Goal: Task Accomplishment & Management: Manage account settings

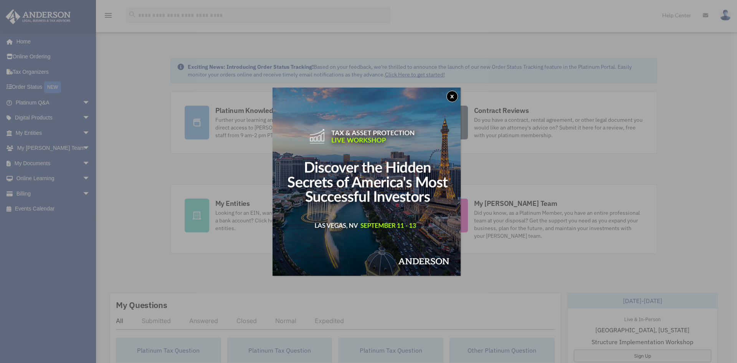
click at [451, 97] on button "x" at bounding box center [453, 97] width 12 height 12
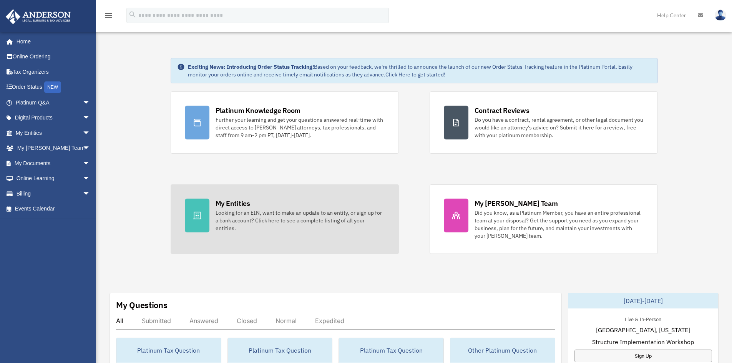
click at [239, 205] on div "My Entities" at bounding box center [232, 204] width 35 height 10
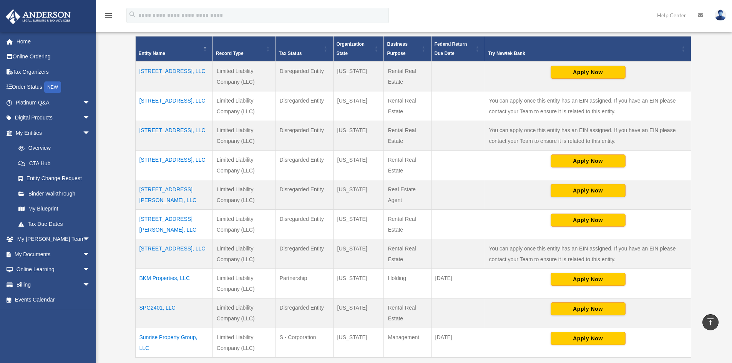
scroll to position [154, 0]
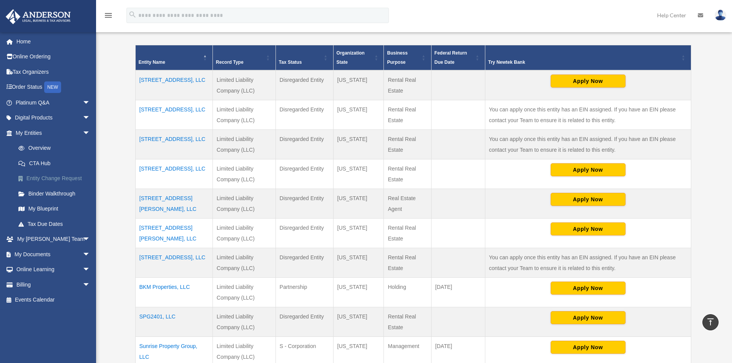
click at [62, 177] on link "Entity Change Request" at bounding box center [56, 178] width 91 height 15
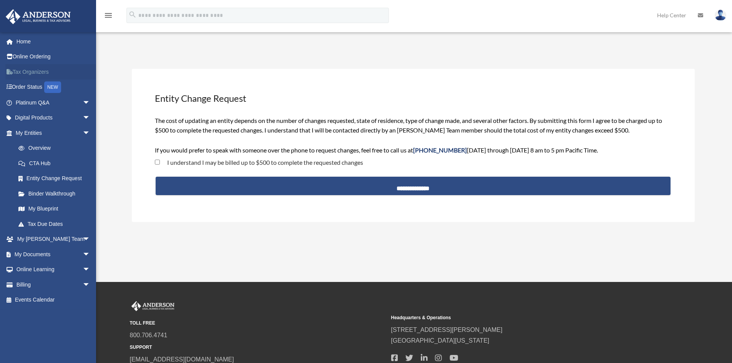
click at [40, 71] on link "Tax Organizers" at bounding box center [53, 71] width 96 height 15
click at [83, 130] on span "arrow_drop_down" at bounding box center [90, 133] width 15 height 16
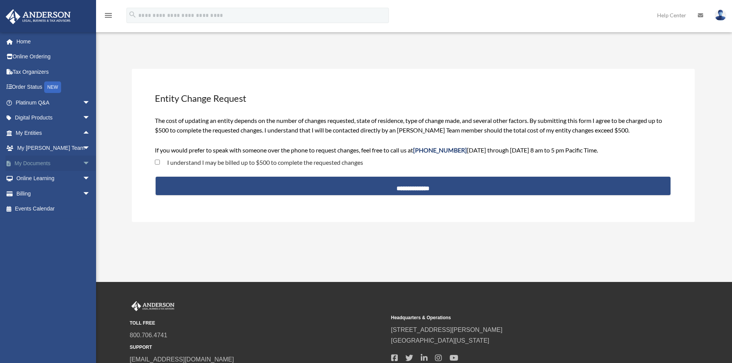
click at [83, 160] on span "arrow_drop_down" at bounding box center [90, 164] width 15 height 16
click at [38, 194] on link "Meeting Minutes" at bounding box center [56, 193] width 91 height 15
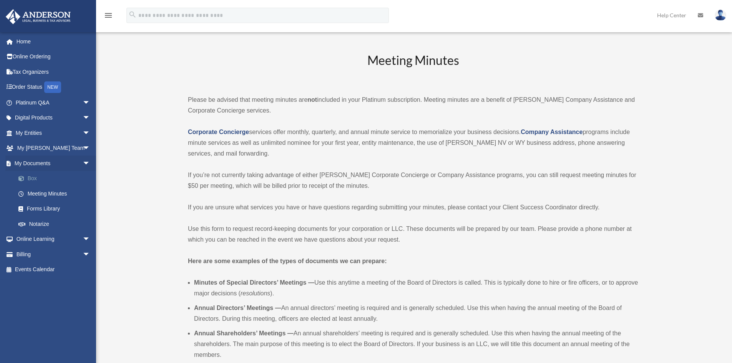
click at [35, 175] on link "Box" at bounding box center [56, 178] width 91 height 15
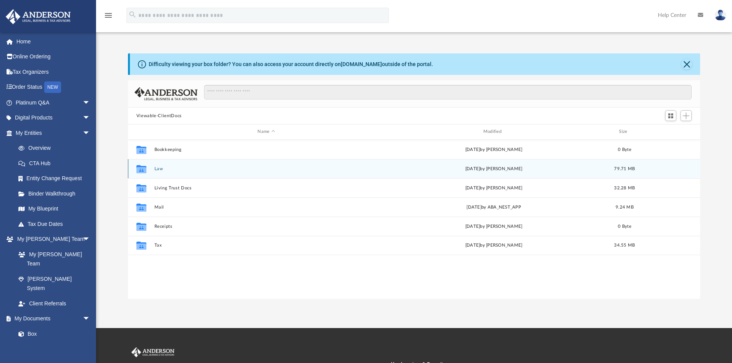
scroll to position [169, 566]
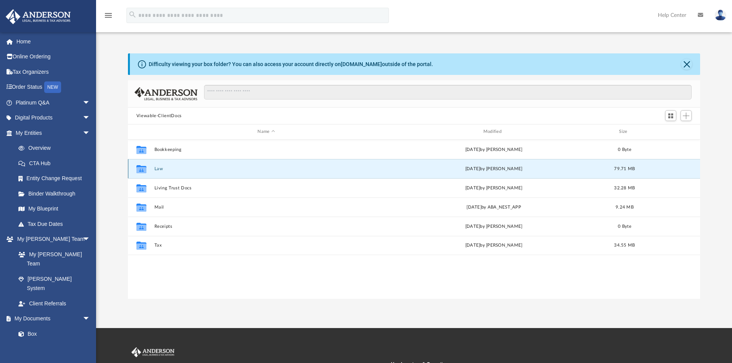
click at [159, 169] on button "Law" at bounding box center [266, 168] width 224 height 5
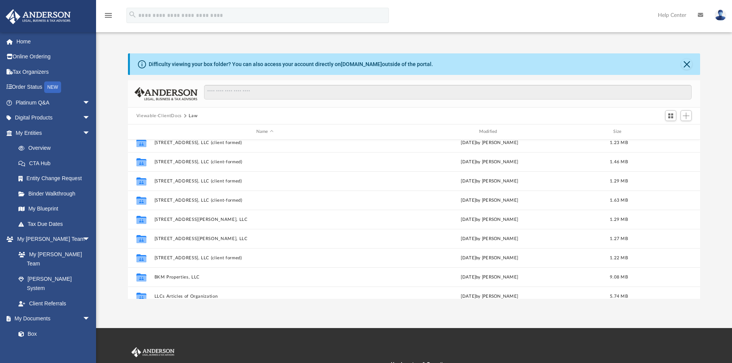
scroll to position [0, 0]
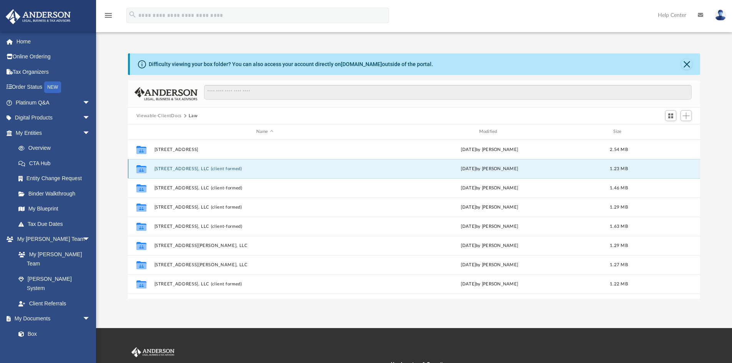
click at [171, 170] on button "1218 HEATHFIELD ROAD, LLC (client formed)" at bounding box center [264, 168] width 221 height 5
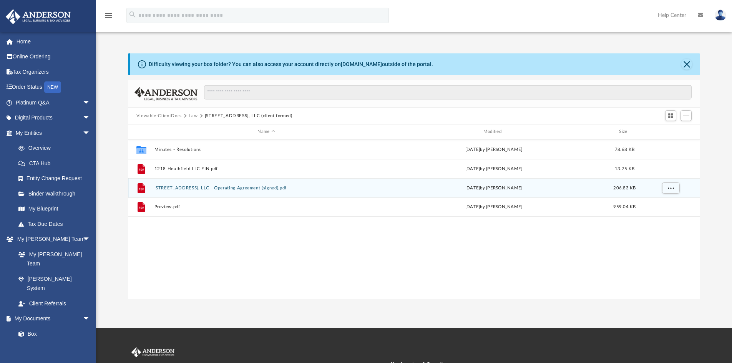
click at [176, 187] on button "1218 Heathfield Road, LLC - Operating Agreement (signed).pdf" at bounding box center [266, 188] width 224 height 5
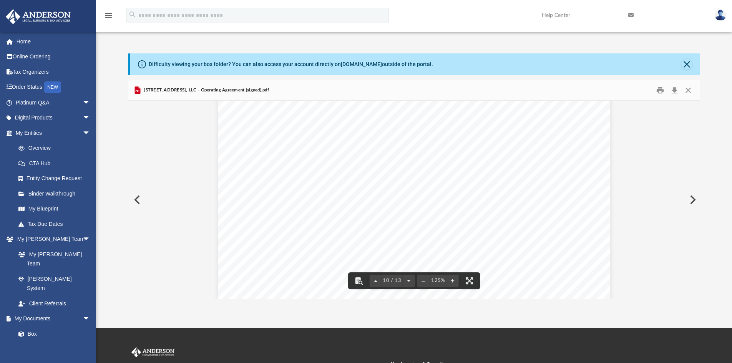
scroll to position [4647, 0]
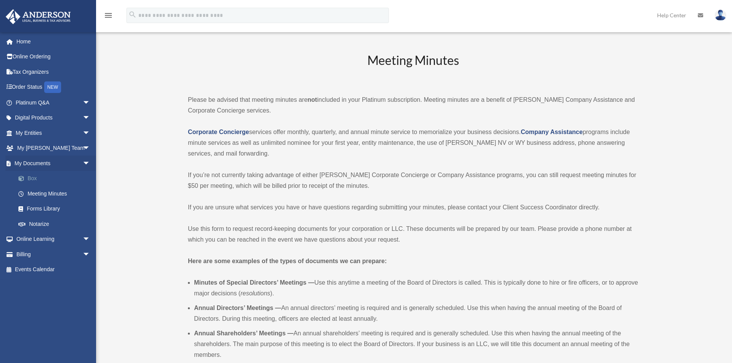
click at [34, 176] on link "Box" at bounding box center [56, 178] width 91 height 15
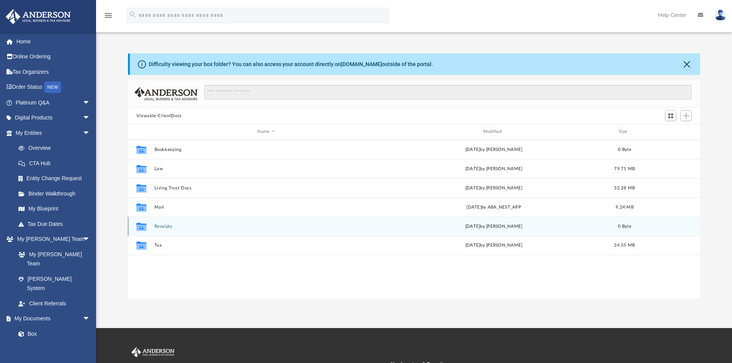
scroll to position [169, 566]
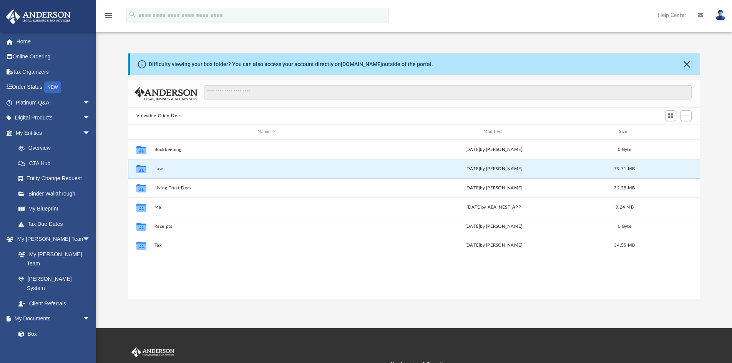
click at [162, 170] on button "Law" at bounding box center [266, 168] width 224 height 5
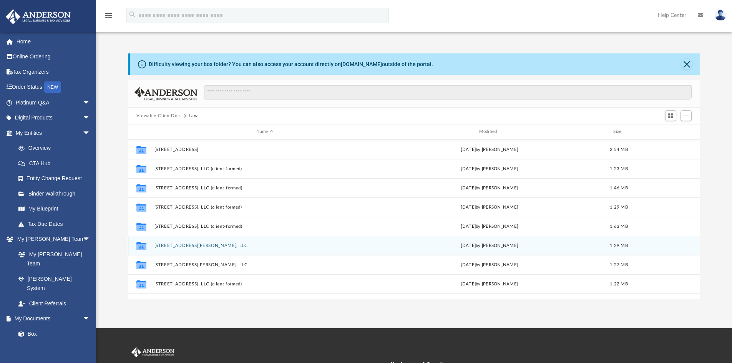
click at [205, 247] on button "2520 Bachman Valley Road, LLC" at bounding box center [264, 245] width 221 height 5
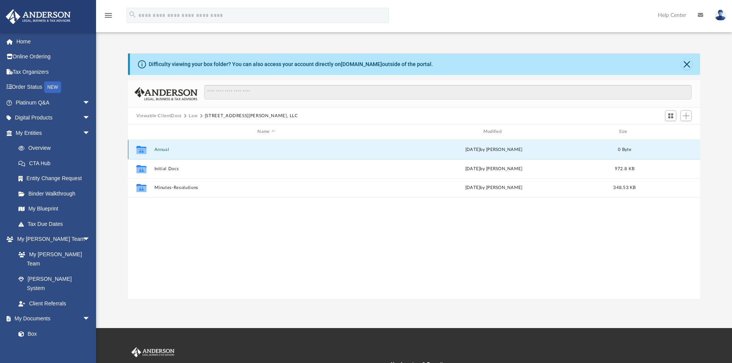
click at [162, 150] on button "Annual" at bounding box center [266, 149] width 224 height 5
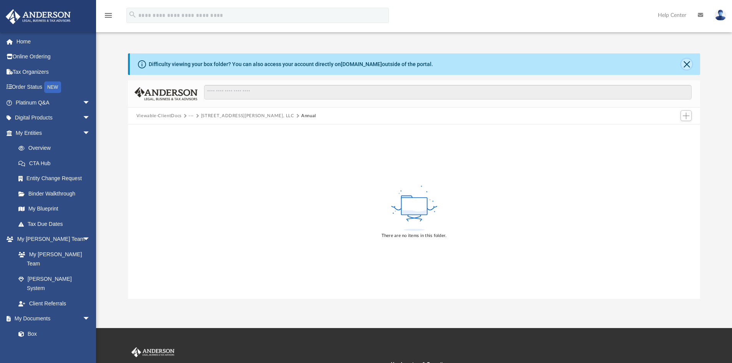
click at [684, 68] on button "Close" at bounding box center [686, 64] width 11 height 11
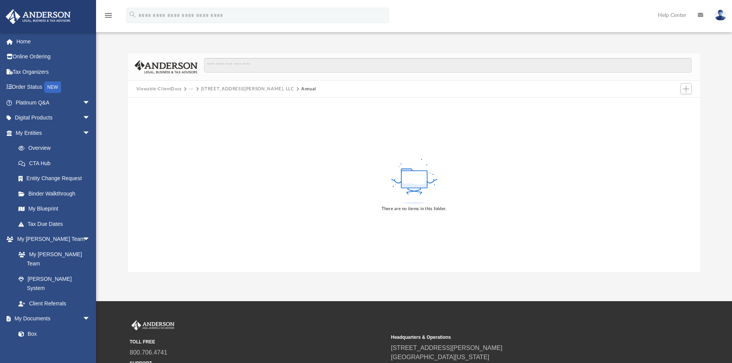
click at [232, 88] on button "2520 Bachman Valley Road, LLC" at bounding box center [247, 89] width 93 height 7
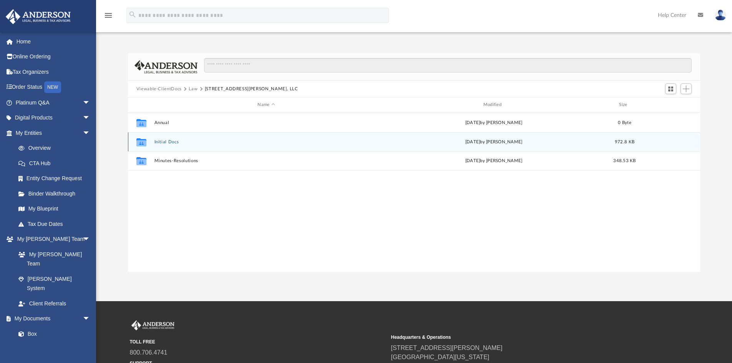
click at [159, 142] on button "Initial Docs" at bounding box center [266, 141] width 224 height 5
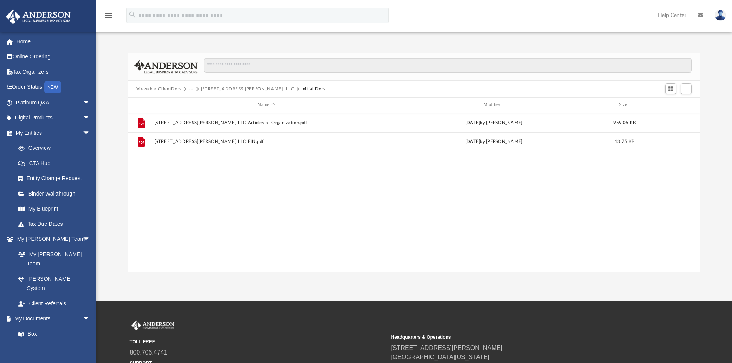
click at [235, 88] on button "2520 Bachman Valley Road, LLC" at bounding box center [247, 89] width 93 height 7
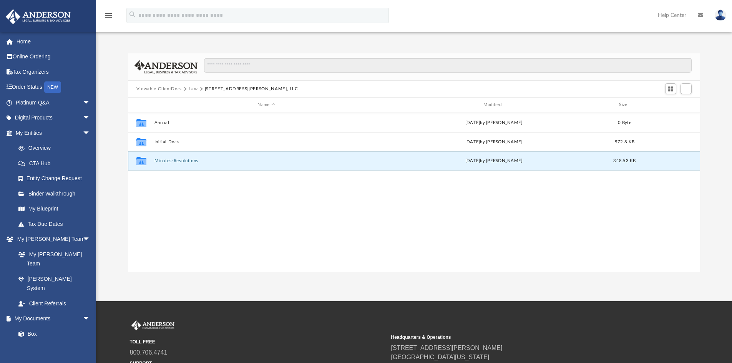
click at [190, 163] on button "Minutes-Resolutions" at bounding box center [266, 160] width 224 height 5
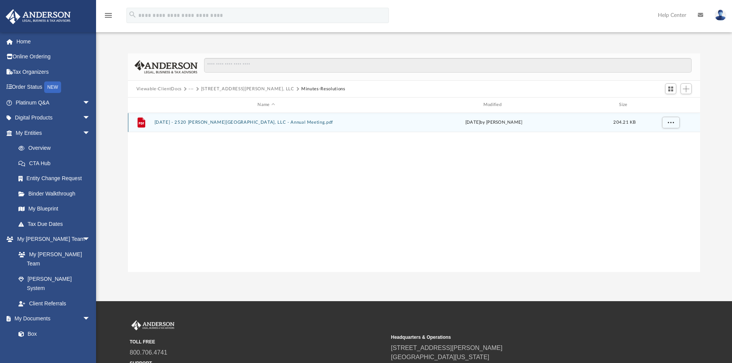
click at [280, 121] on button "2025.04.28 - 2520 BACHMAN VALLEY ROAD, LLC - Annual Meeting.pdf" at bounding box center [266, 122] width 224 height 5
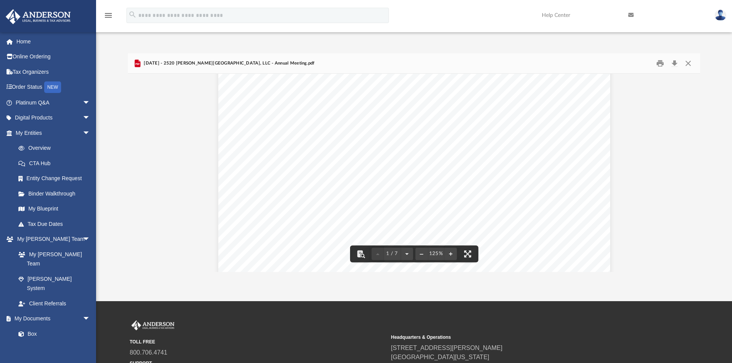
scroll to position [0, 0]
click at [690, 65] on button "Close" at bounding box center [688, 64] width 14 height 12
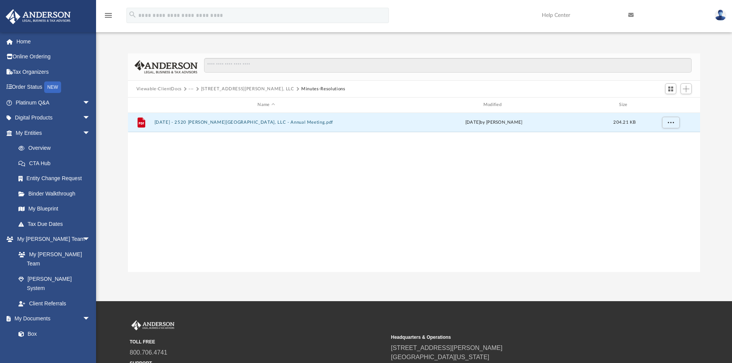
click at [207, 86] on button "2520 Bachman Valley Road, LLC" at bounding box center [247, 89] width 93 height 7
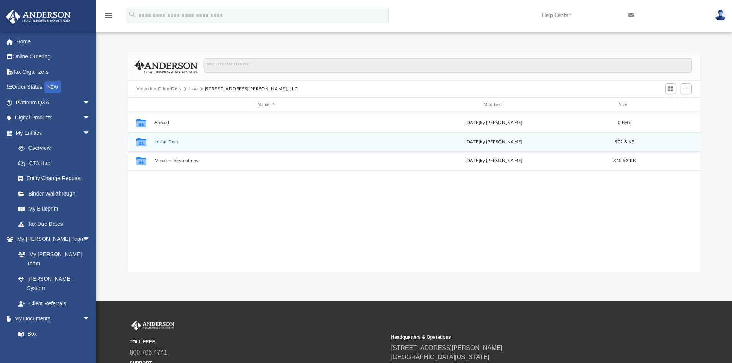
click at [176, 146] on div "Collaborated Folder Initial Docs Tue Aug 12 2025 by Seth Blomquist 972.8 KB" at bounding box center [414, 141] width 572 height 19
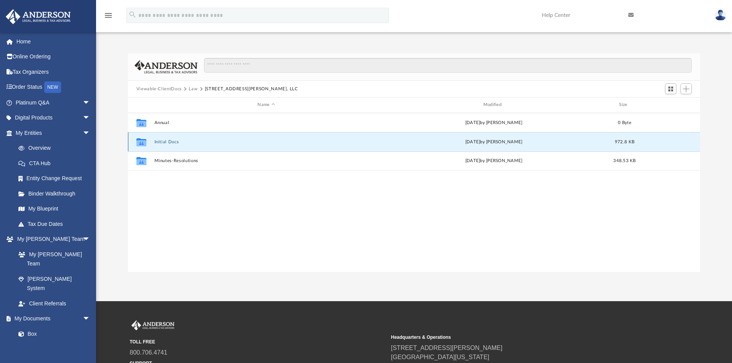
click at [166, 142] on button "Initial Docs" at bounding box center [266, 141] width 224 height 5
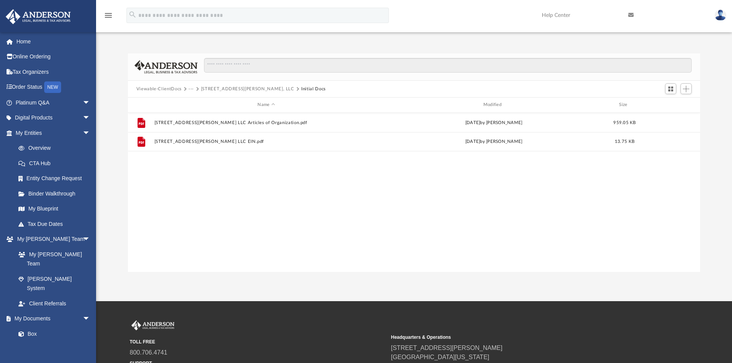
click at [245, 88] on button "2520 Bachman Valley Road, LLC" at bounding box center [247, 89] width 93 height 7
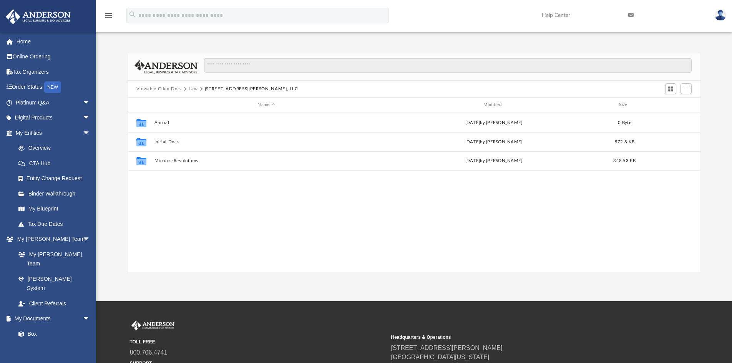
click at [189, 87] on button "Law" at bounding box center [193, 89] width 9 height 7
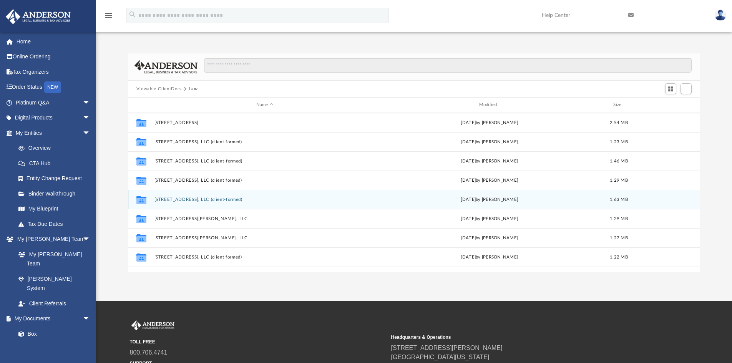
click at [196, 203] on div "Collaborated Folder 212 GOODWINS QUARRY ROAD, LLC (client-formed) Thu Jun 19 20…" at bounding box center [414, 199] width 572 height 19
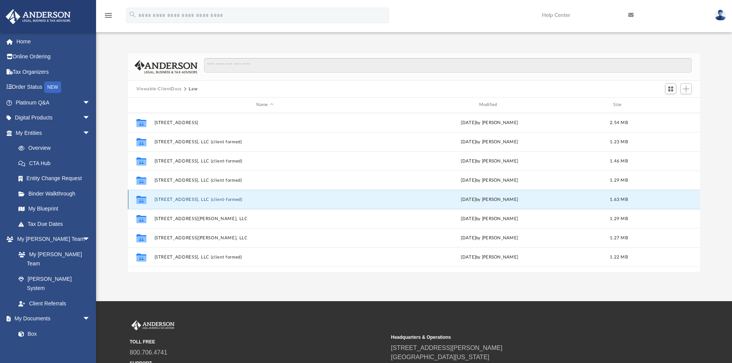
click at [200, 198] on button "212 GOODWINS QUARRY ROAD, LLC (client-formed)" at bounding box center [264, 199] width 221 height 5
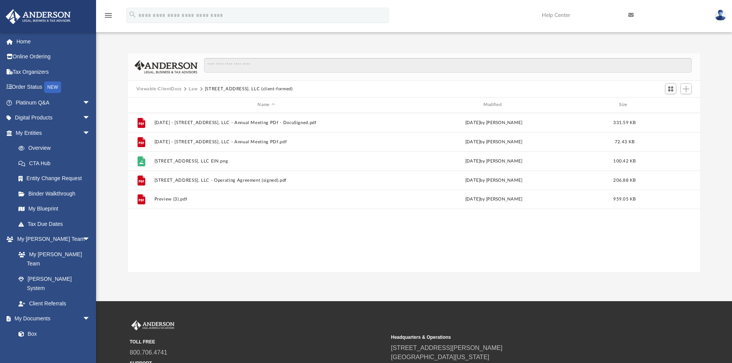
click at [193, 88] on button "Law" at bounding box center [193, 89] width 9 height 7
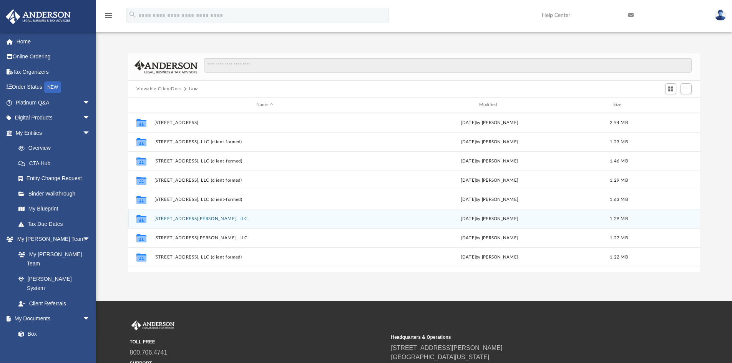
click at [198, 219] on button "2520 Bachman Valley Road, LLC" at bounding box center [264, 218] width 221 height 5
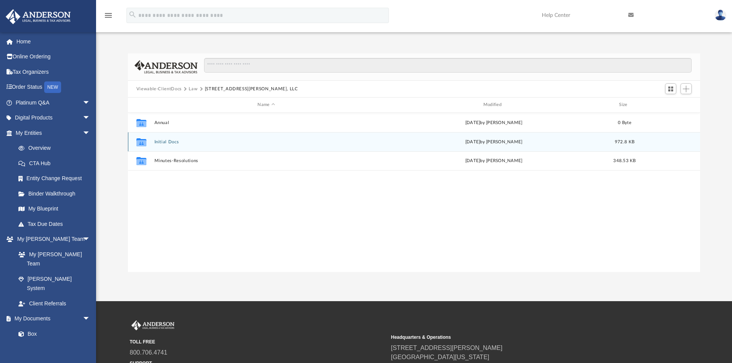
click at [171, 140] on button "Initial Docs" at bounding box center [266, 141] width 224 height 5
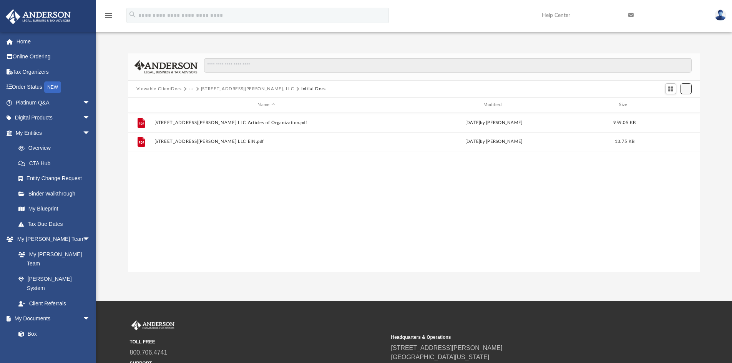
click at [685, 91] on span "Add" at bounding box center [685, 89] width 7 height 7
click at [668, 106] on li "Upload" at bounding box center [675, 104] width 25 height 8
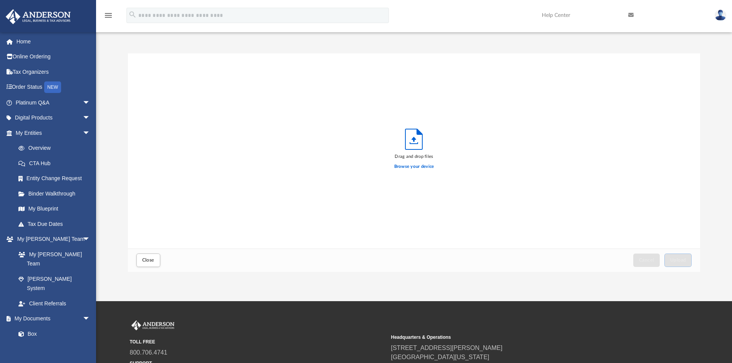
scroll to position [189, 566]
click at [416, 167] on label "Browse your device" at bounding box center [414, 166] width 40 height 7
click at [0, 0] on input "Browse your device" at bounding box center [0, 0] width 0 height 0
click at [684, 262] on span "Upload" at bounding box center [678, 260] width 16 height 5
click at [149, 257] on button "Close" at bounding box center [148, 259] width 24 height 13
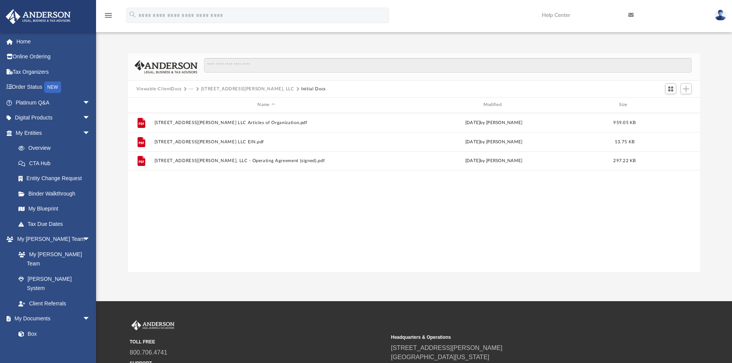
drag, startPoint x: 346, startPoint y: 191, endPoint x: 315, endPoint y: 233, distance: 51.6
click at [315, 233] on div "File 2520 Bachman Valley Road LLC Articles of Organization.pdf Mon Apr 28 2025 …" at bounding box center [414, 192] width 572 height 159
click at [234, 90] on button "2520 Bachman Valley Road, LLC" at bounding box center [247, 89] width 93 height 7
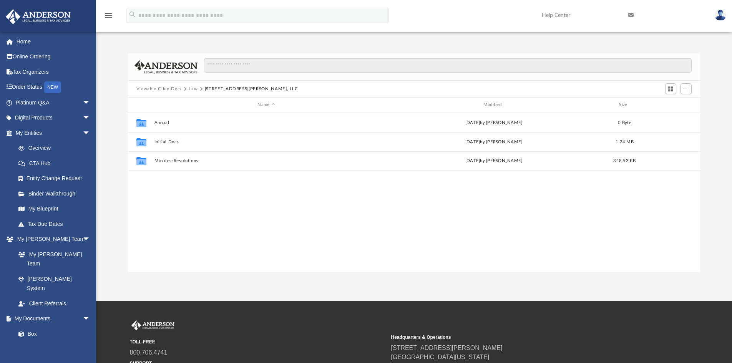
click at [192, 90] on button "Law" at bounding box center [193, 89] width 9 height 7
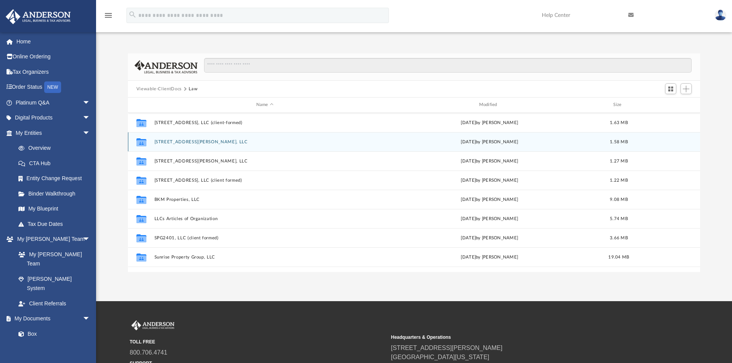
scroll to position [110, 0]
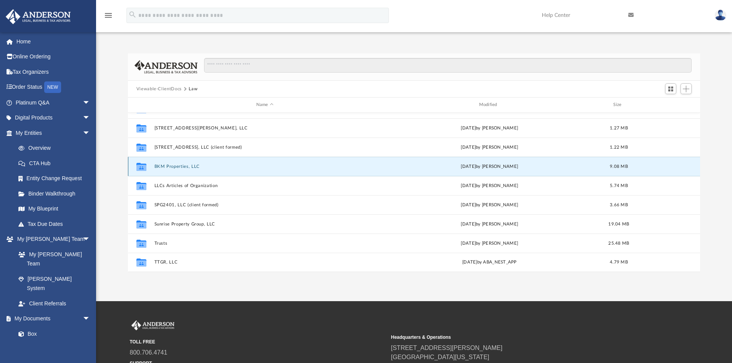
click at [184, 168] on button "BKM Properties, LLC" at bounding box center [264, 166] width 221 height 5
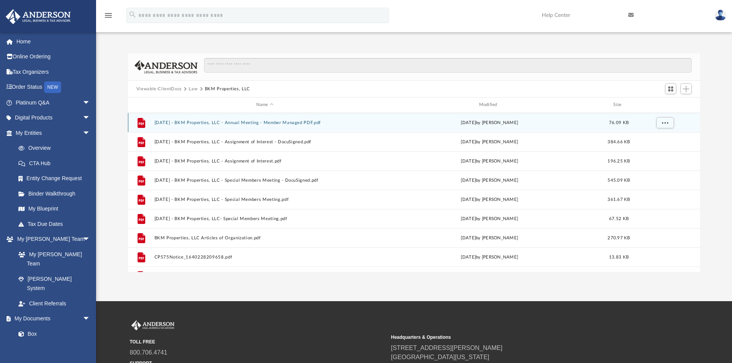
click at [186, 126] on div "File 2024.08.09 - BKM Properties, LLC - Annual Meeting - Member Managed PDF.pdf…" at bounding box center [414, 122] width 572 height 19
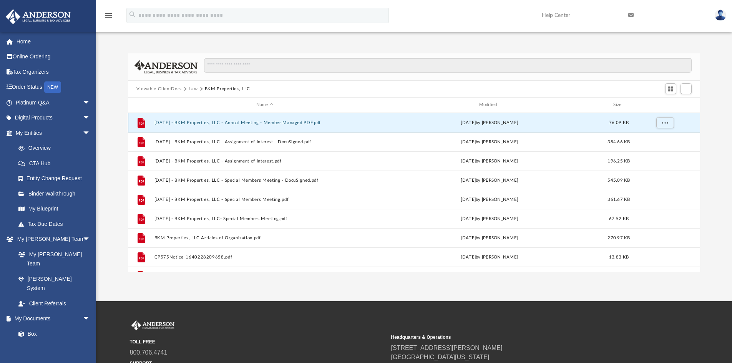
click at [218, 123] on button "2024.08.09 - BKM Properties, LLC - Annual Meeting - Member Managed PDF.pdf" at bounding box center [264, 122] width 221 height 5
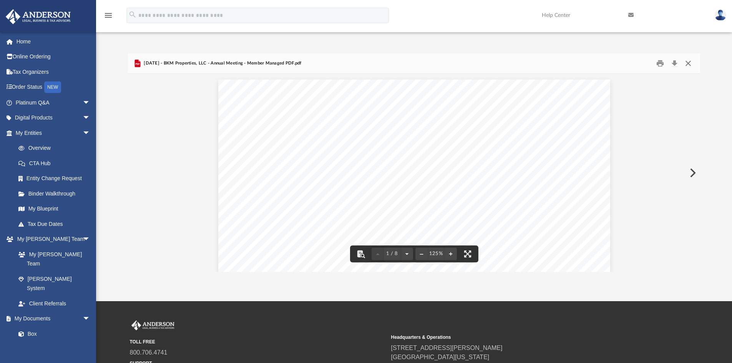
click at [685, 63] on button "Close" at bounding box center [688, 64] width 14 height 12
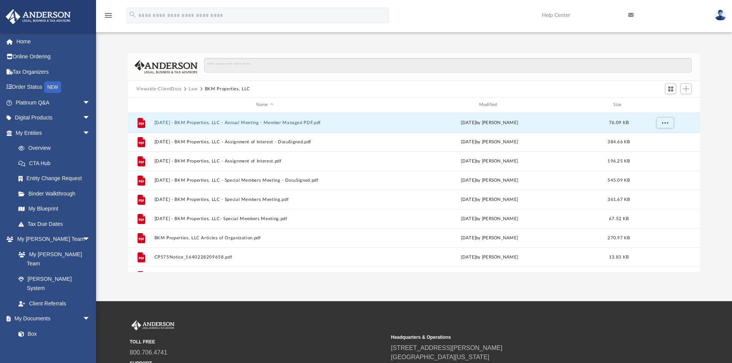
click at [195, 89] on button "Law" at bounding box center [193, 89] width 9 height 7
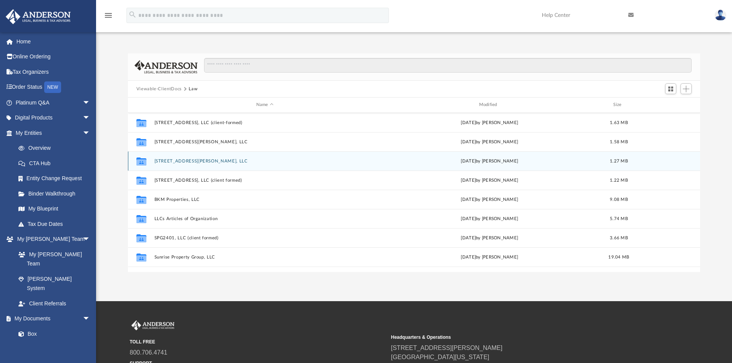
scroll to position [110, 0]
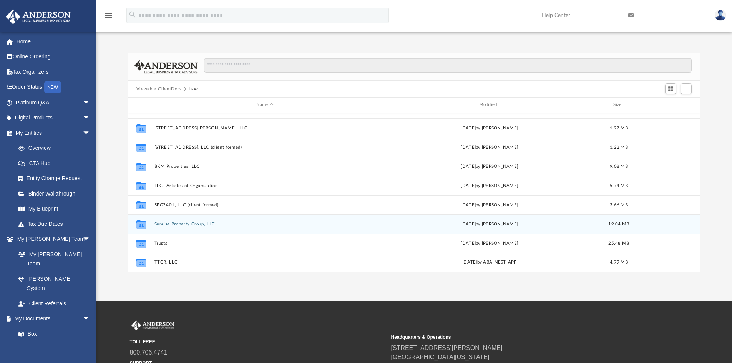
click at [196, 222] on button "Sunrise Property Group, LLC" at bounding box center [264, 224] width 221 height 5
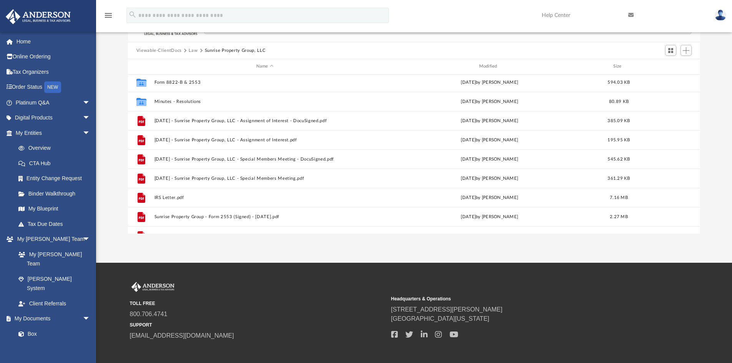
scroll to position [0, 0]
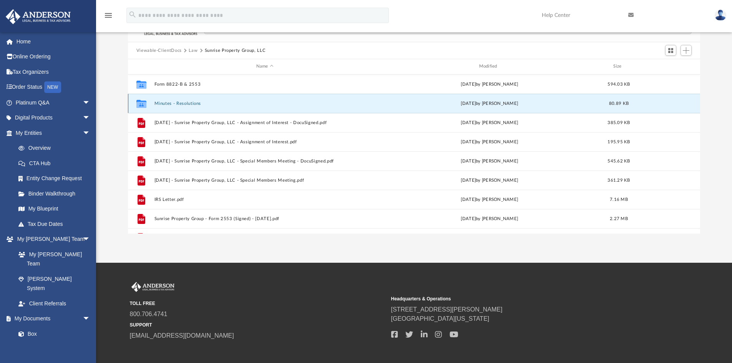
click at [188, 104] on button "Minutes - Resolutions" at bounding box center [264, 103] width 221 height 5
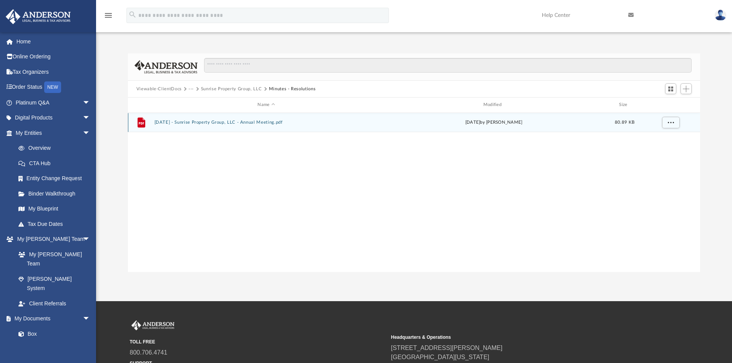
click at [244, 122] on button "2025.04.28 - Sunrise Property Group, LLC - Annual Meeting.pdf" at bounding box center [266, 122] width 224 height 5
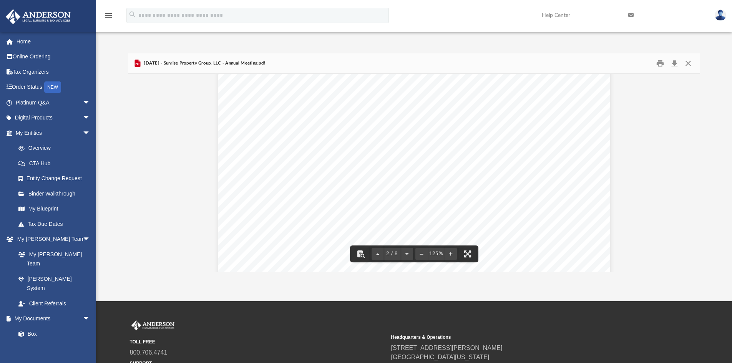
scroll to position [1075, 0]
click at [686, 65] on button "Close" at bounding box center [688, 64] width 14 height 12
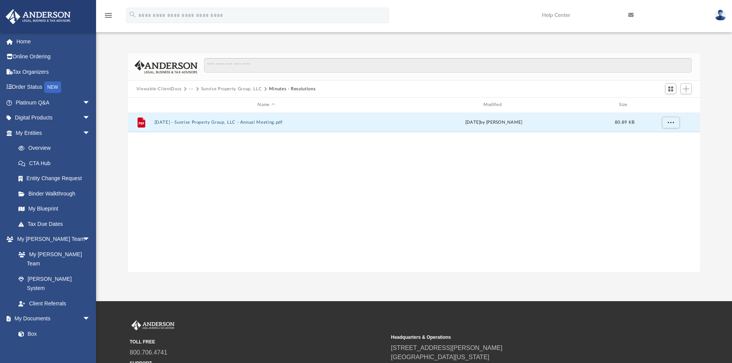
click at [237, 88] on button "Sunrise Property Group, LLC" at bounding box center [231, 89] width 61 height 7
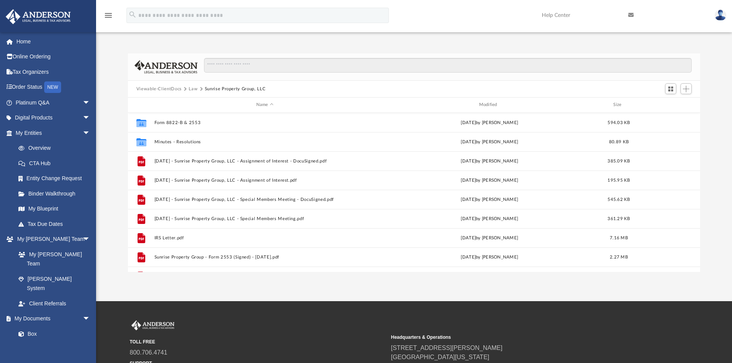
click at [194, 90] on button "Law" at bounding box center [193, 89] width 9 height 7
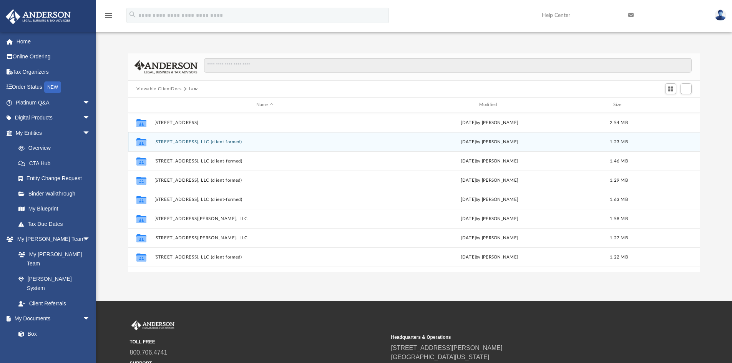
click at [194, 143] on button "1218 HEATHFIELD ROAD, LLC (client formed)" at bounding box center [264, 141] width 221 height 5
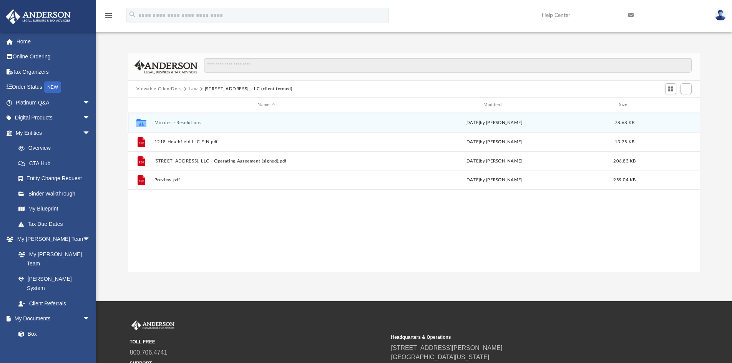
click at [185, 119] on div "Collaborated Folder Minutes - Resolutions Thu Jun 12 2025 by Charlestine Webb 7…" at bounding box center [414, 122] width 572 height 19
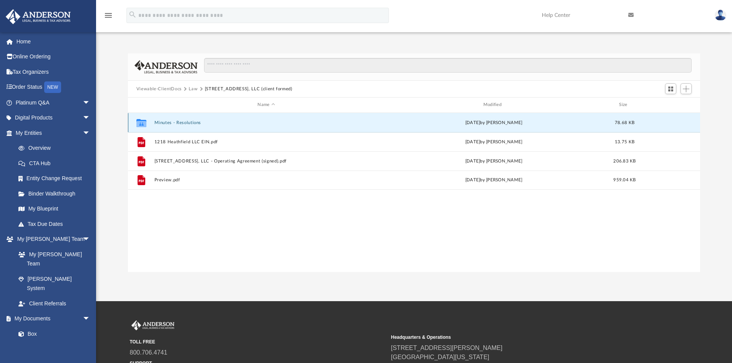
click at [184, 123] on button "Minutes - Resolutions" at bounding box center [266, 122] width 224 height 5
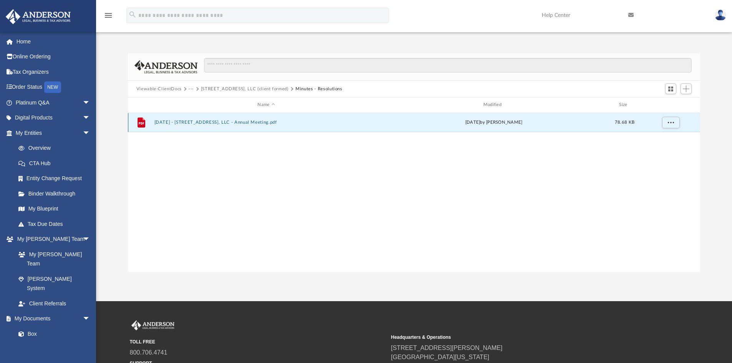
click at [270, 124] on button "2025.04.28 - 1218 HEATHFIELD ROAD, LLC - Annual Meeting.pdf" at bounding box center [266, 122] width 224 height 5
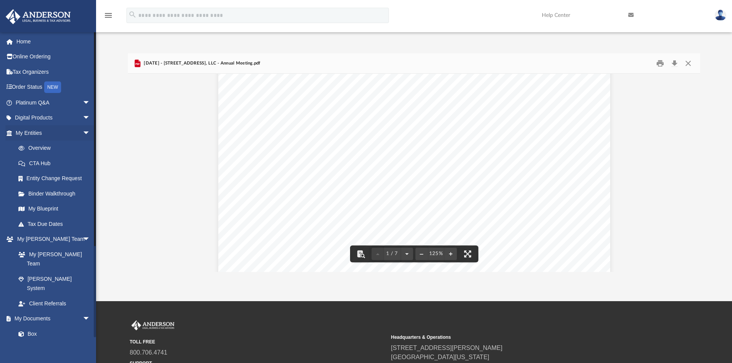
scroll to position [0, 0]
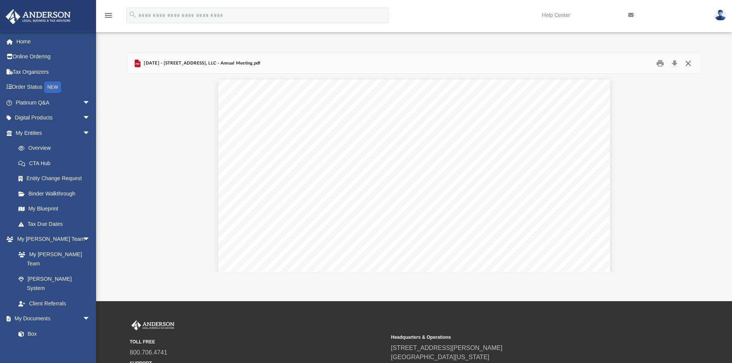
click at [688, 65] on button "Close" at bounding box center [688, 64] width 14 height 12
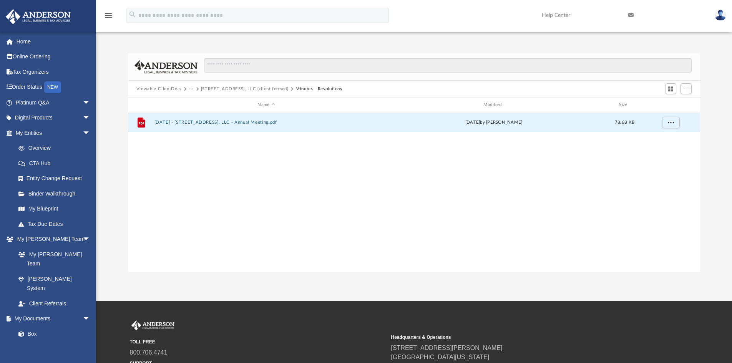
click at [217, 90] on button "1218 HEATHFIELD ROAD, LLC (client formed)" at bounding box center [245, 89] width 88 height 7
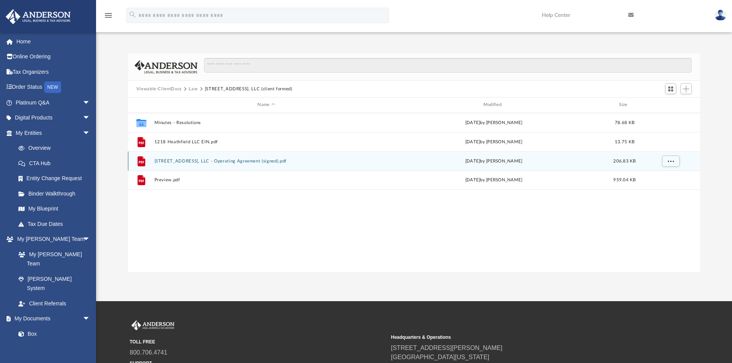
click at [199, 160] on button "1218 Heathfield Road, LLC - Operating Agreement (signed).pdf" at bounding box center [266, 161] width 224 height 5
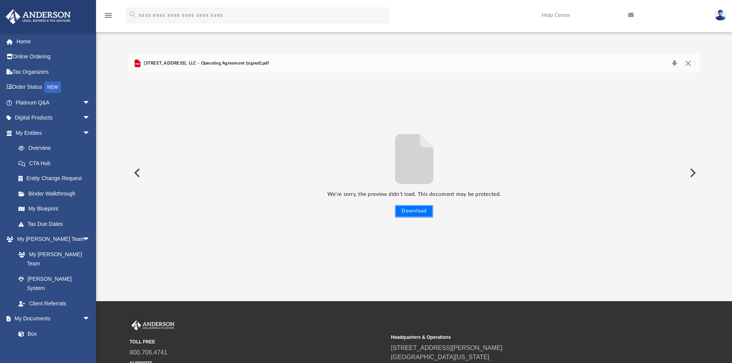
click at [420, 212] on button "Download" at bounding box center [414, 211] width 38 height 12
click at [137, 173] on button "Preview" at bounding box center [136, 173] width 17 height 22
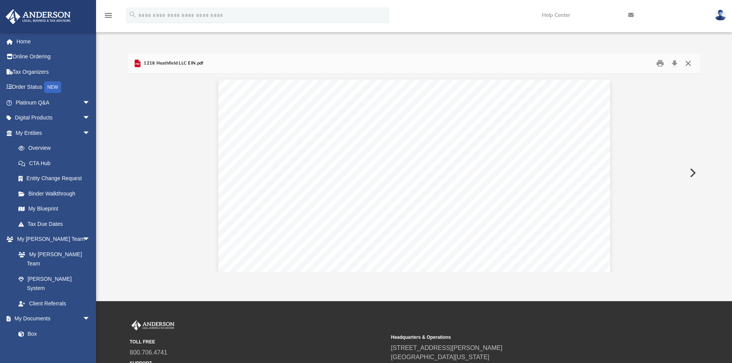
click at [688, 65] on button "Close" at bounding box center [688, 64] width 14 height 12
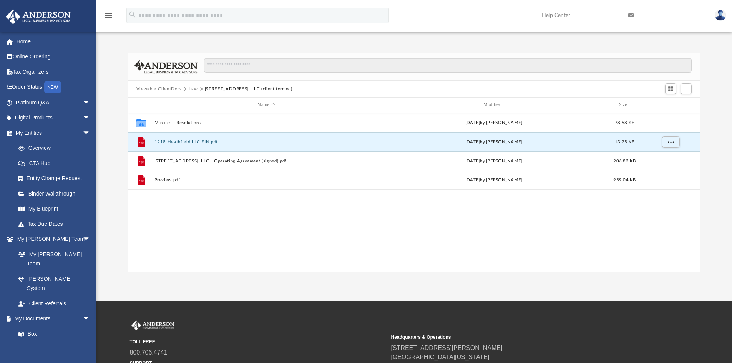
click at [191, 143] on button "1218 Heathfield LLC EIN.pdf" at bounding box center [266, 141] width 224 height 5
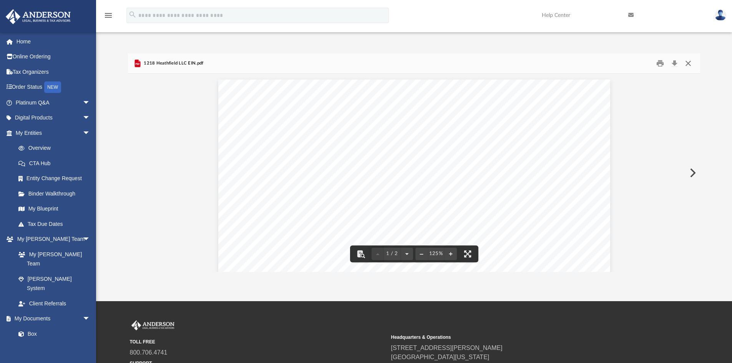
click at [690, 62] on button "Close" at bounding box center [688, 64] width 14 height 12
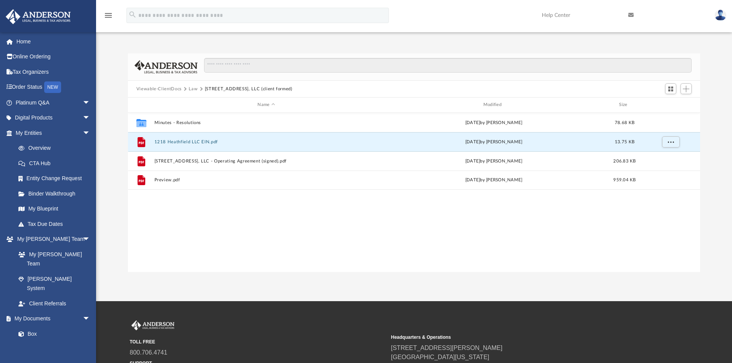
click at [190, 88] on button "Law" at bounding box center [193, 89] width 9 height 7
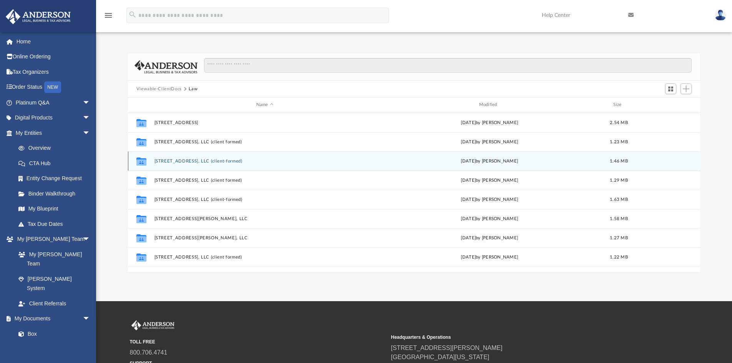
click at [207, 161] on button "135-137 HOLLOW ROCK AVE, LLC (client-formed)" at bounding box center [264, 161] width 221 height 5
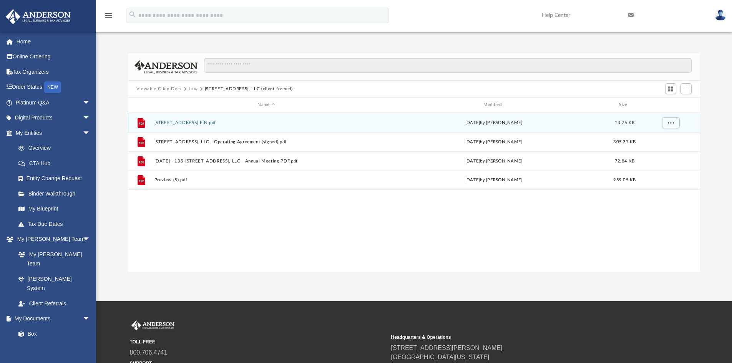
click at [206, 124] on button "135-137 Hollow Rock Ave EIN.pdf" at bounding box center [266, 122] width 224 height 5
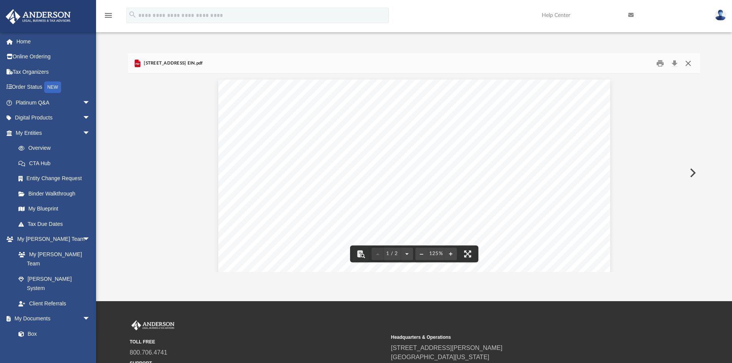
click at [691, 64] on button "Close" at bounding box center [688, 64] width 14 height 12
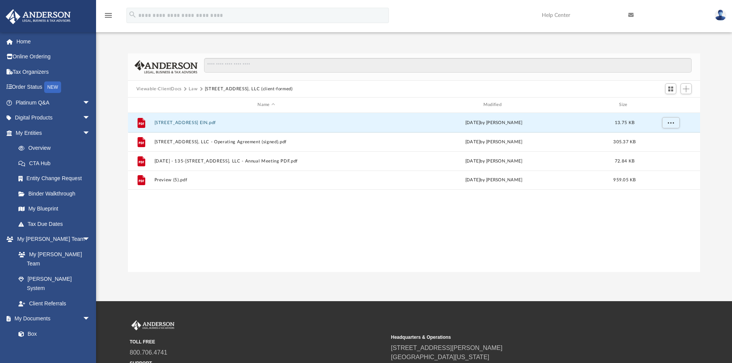
click at [194, 88] on button "Law" at bounding box center [193, 89] width 9 height 7
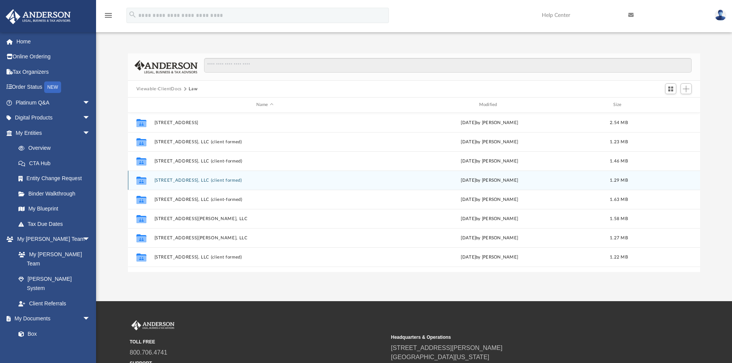
click at [204, 179] on button "194 E GREEN STREET, LLC (client formed)" at bounding box center [264, 180] width 221 height 5
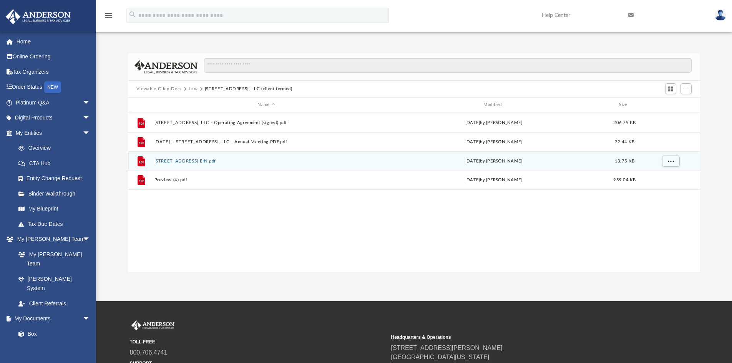
click at [204, 159] on button "954 Sugar Maple Street EIN.pdf" at bounding box center [266, 161] width 224 height 5
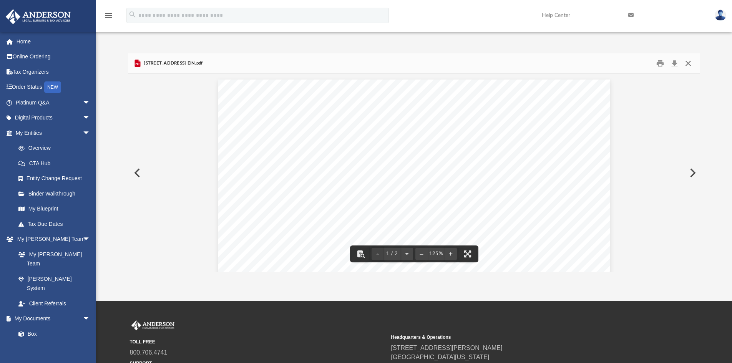
click at [689, 64] on button "Close" at bounding box center [688, 64] width 14 height 12
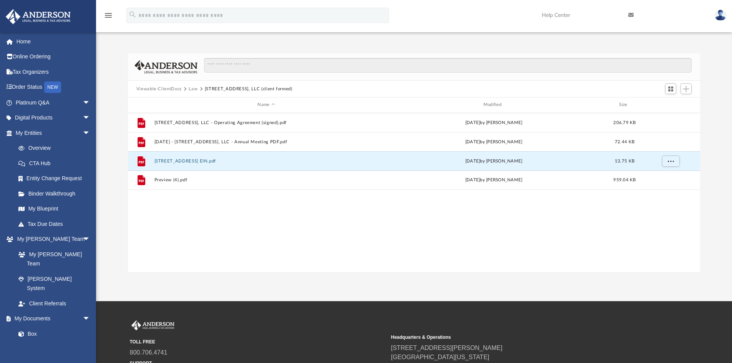
click at [195, 88] on button "Law" at bounding box center [193, 89] width 9 height 7
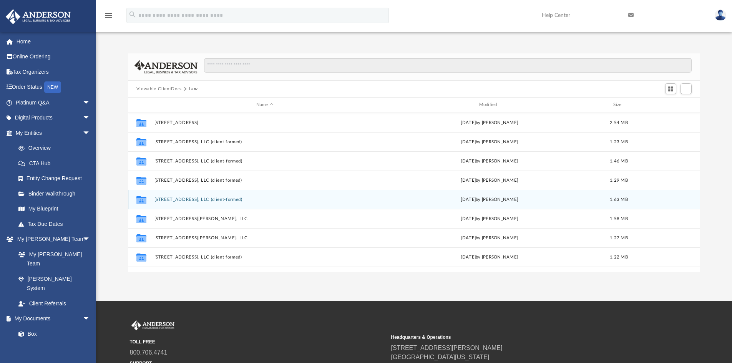
click at [202, 198] on button "212 GOODWINS QUARRY ROAD, LLC (client-formed)" at bounding box center [264, 199] width 221 height 5
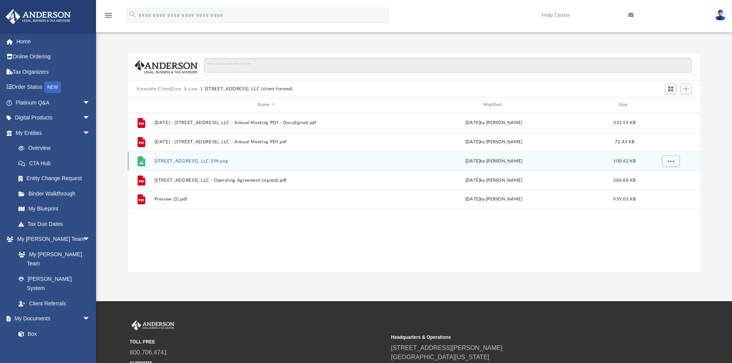
click at [218, 162] on button "212 Goodwins Quarry Rd, LLC EIN.png" at bounding box center [266, 161] width 224 height 5
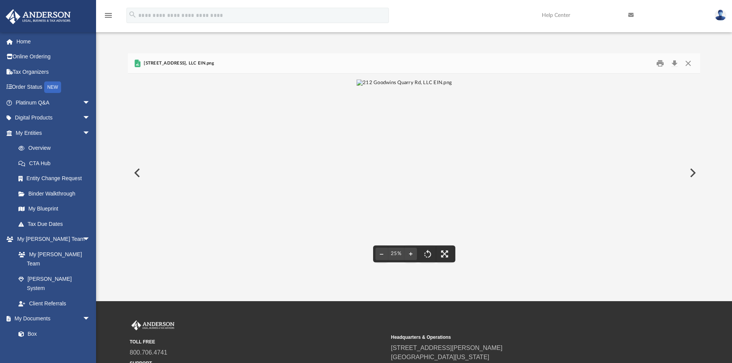
click at [422, 130] on img "File preview" at bounding box center [403, 173] width 95 height 187
click at [422, 81] on img "File preview" at bounding box center [414, 77] width 138 height 7
click at [422, 130] on img "File preview" at bounding box center [403, 173] width 95 height 187
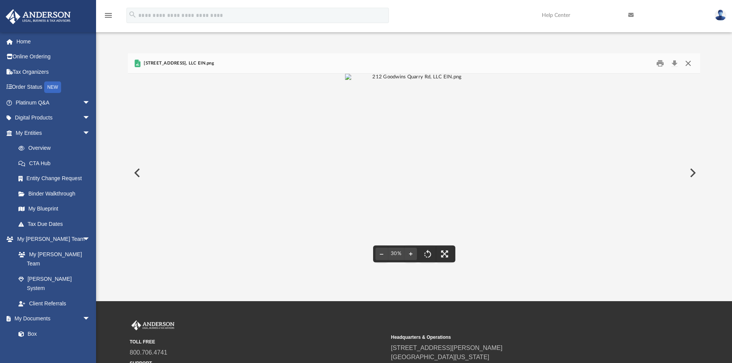
click at [689, 65] on button "Close" at bounding box center [688, 64] width 14 height 12
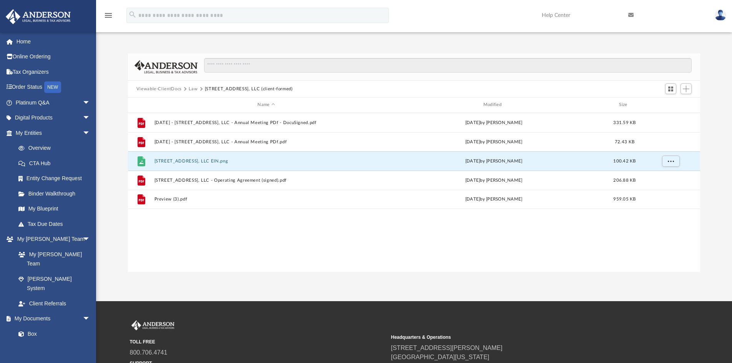
click at [194, 89] on button "Law" at bounding box center [193, 89] width 9 height 7
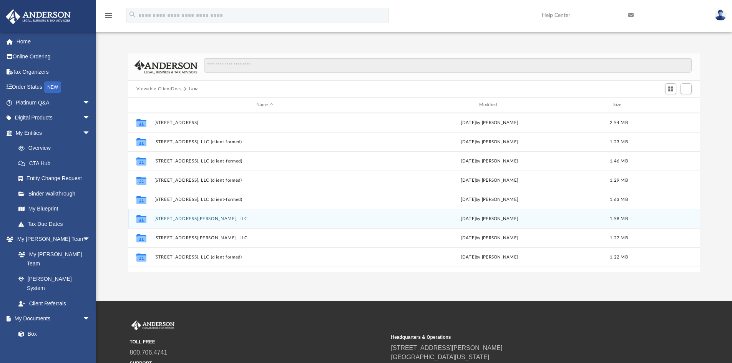
click at [191, 217] on button "2520 Bachman Valley Road, LLC" at bounding box center [264, 218] width 221 height 5
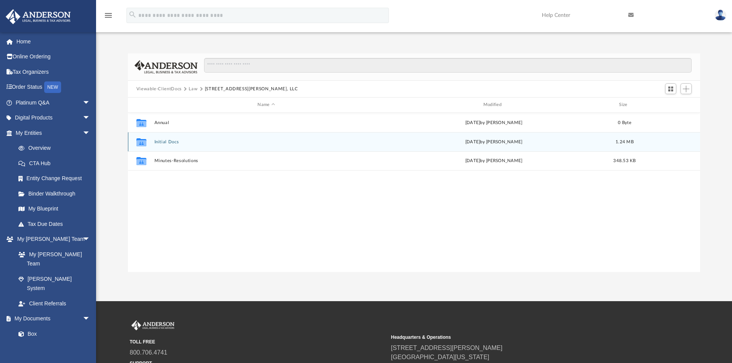
click at [161, 142] on button "Initial Docs" at bounding box center [266, 141] width 224 height 5
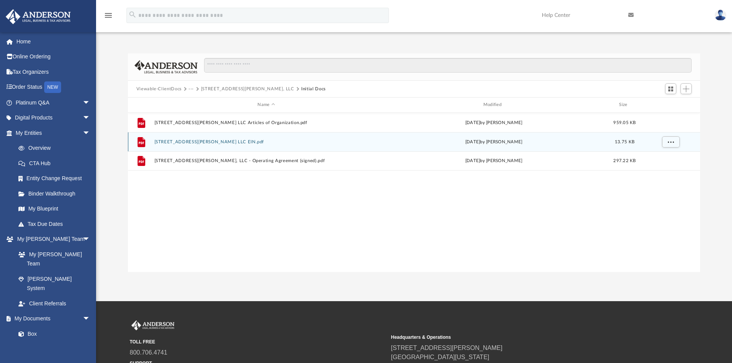
click at [196, 144] on button "2520 Bachman Valley Road LLC EIN.pdf" at bounding box center [266, 141] width 224 height 5
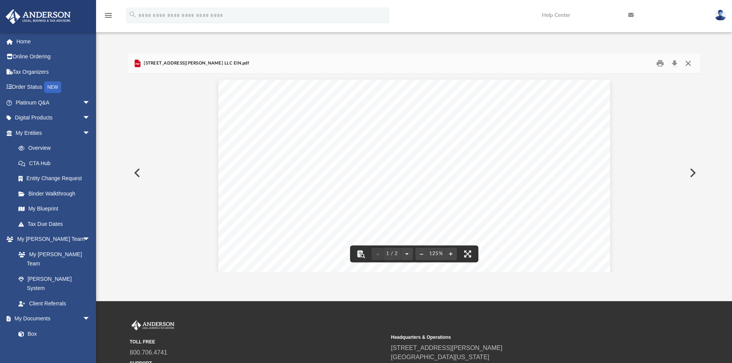
click at [689, 61] on button "Close" at bounding box center [688, 64] width 14 height 12
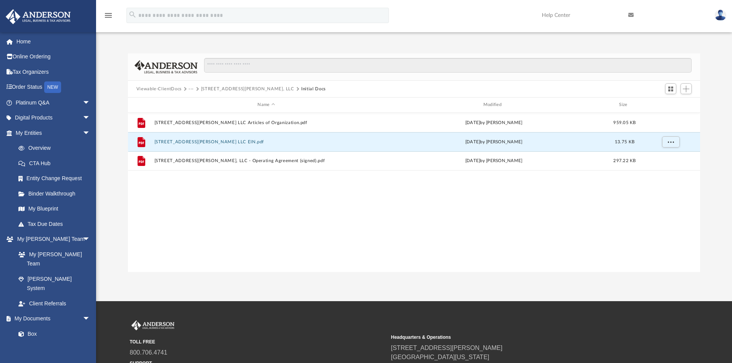
click at [211, 86] on button "2520 Bachman Valley Road, LLC" at bounding box center [247, 89] width 93 height 7
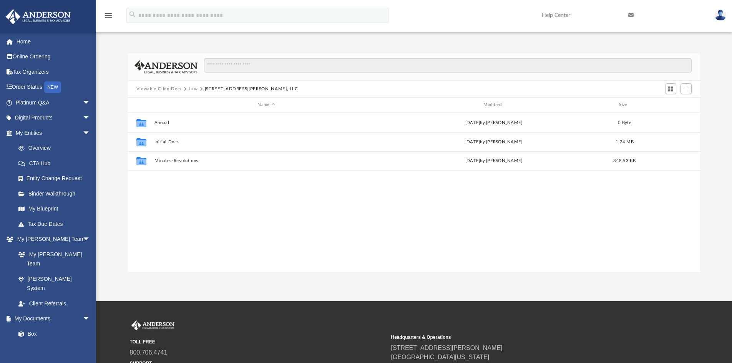
click at [191, 86] on button "Law" at bounding box center [193, 89] width 9 height 7
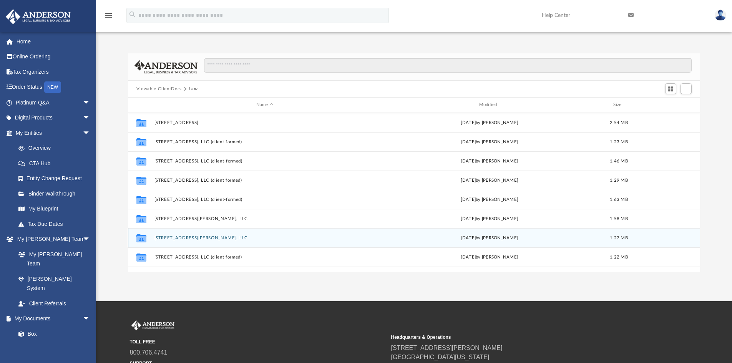
click at [195, 239] on button "6456 Benjamin's Court, LLC" at bounding box center [264, 237] width 221 height 5
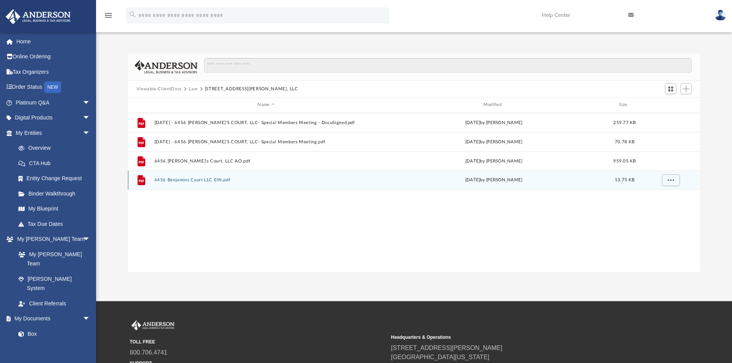
click at [204, 179] on button "6456 Benjamins Court LLC EIN.pdf" at bounding box center [266, 179] width 224 height 5
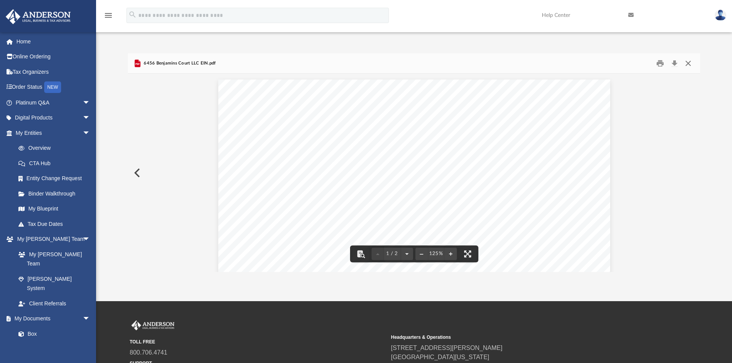
click at [687, 60] on button "Close" at bounding box center [688, 64] width 14 height 12
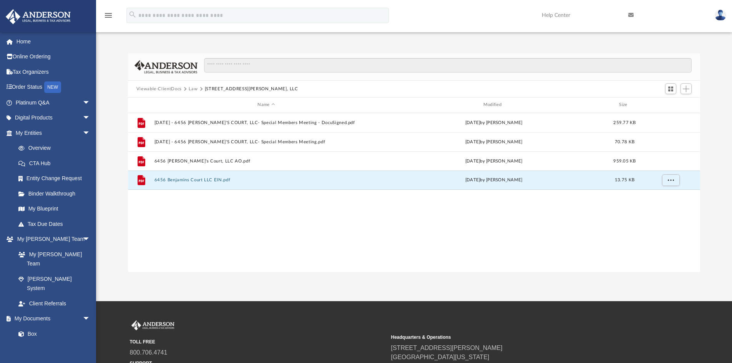
click at [191, 89] on button "Law" at bounding box center [193, 89] width 9 height 7
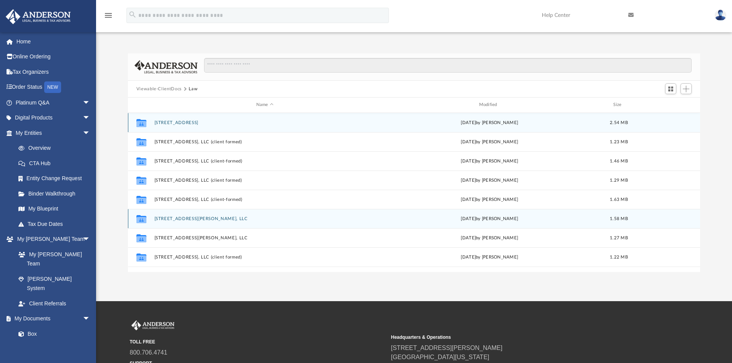
scroll to position [38, 0]
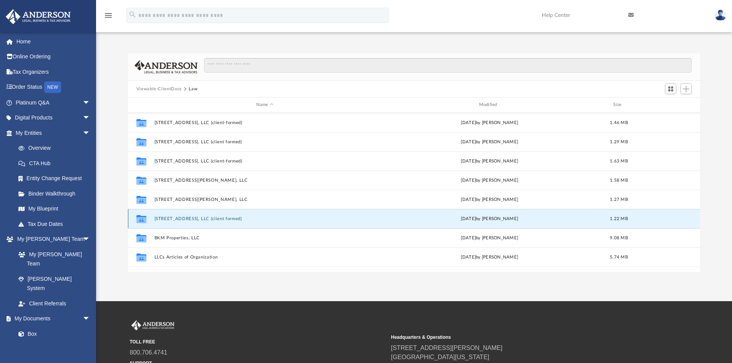
click at [231, 219] on button "954 SUGAR MAPLE STREET, LLC (client formed)" at bounding box center [264, 218] width 221 height 5
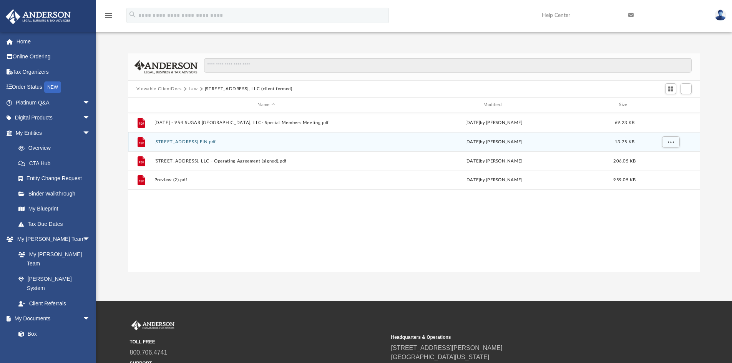
click at [187, 144] on button "954 Sugar Maple Street EIN.pdf" at bounding box center [266, 141] width 224 height 5
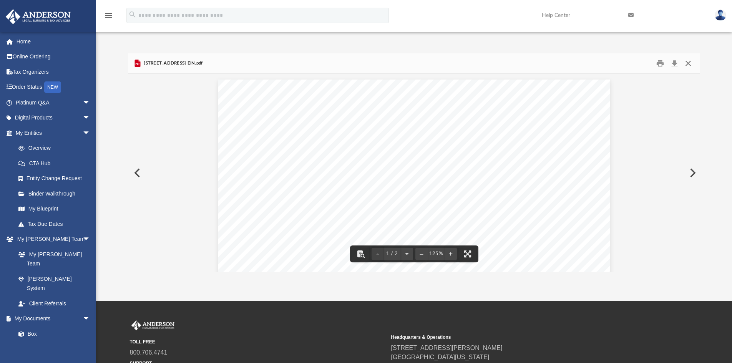
click at [690, 62] on button "Close" at bounding box center [688, 64] width 14 height 12
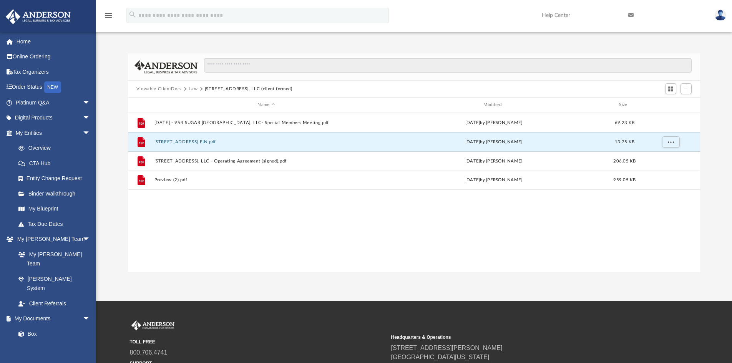
click at [193, 87] on button "Law" at bounding box center [193, 89] width 9 height 7
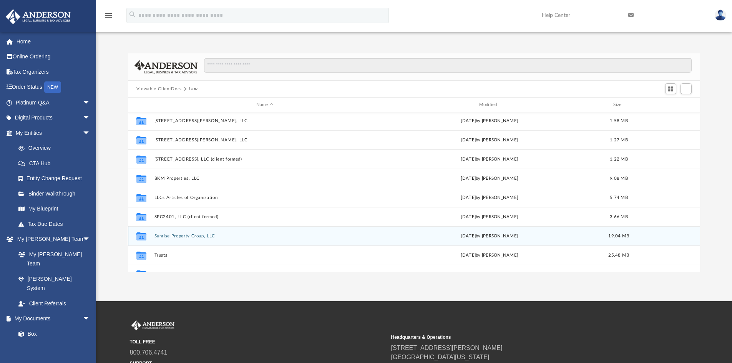
scroll to position [110, 0]
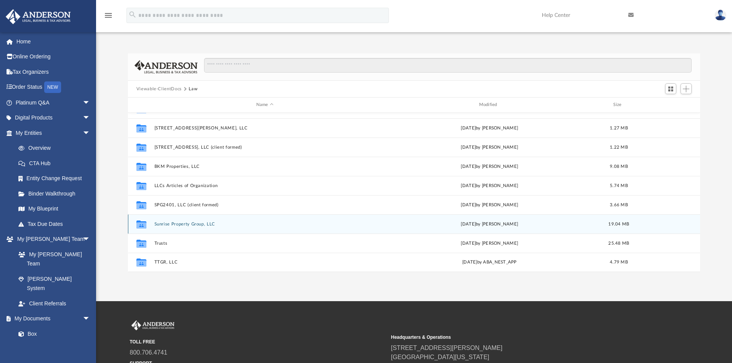
click at [198, 223] on button "Sunrise Property Group, LLC" at bounding box center [264, 224] width 221 height 5
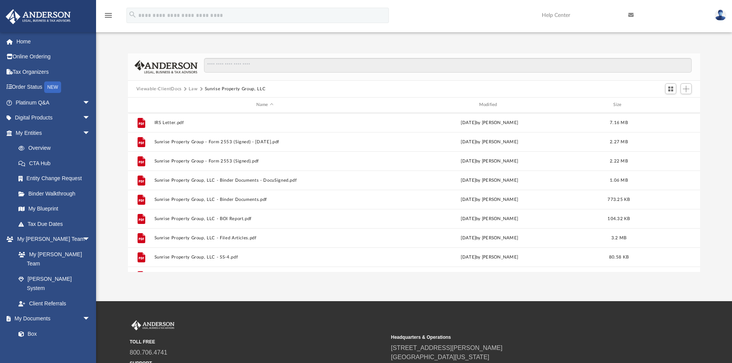
scroll to position [129, 0]
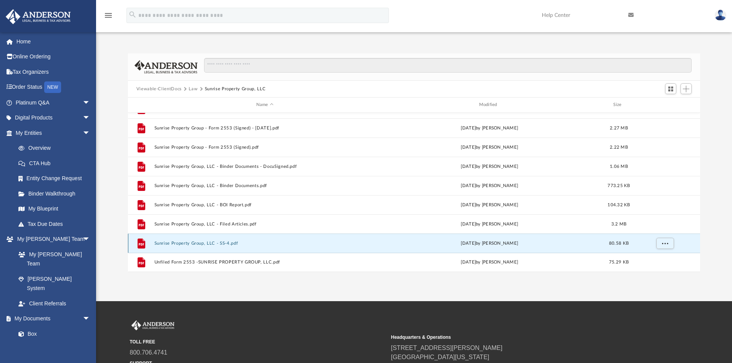
click at [200, 243] on button "Sunrise Property Group, LLC - SS-4.pdf" at bounding box center [264, 243] width 221 height 5
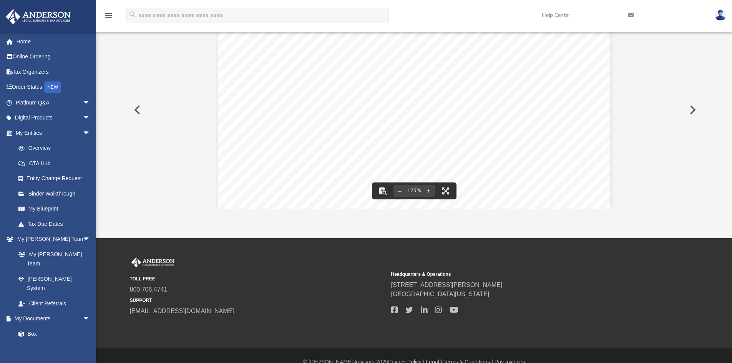
scroll to position [0, 0]
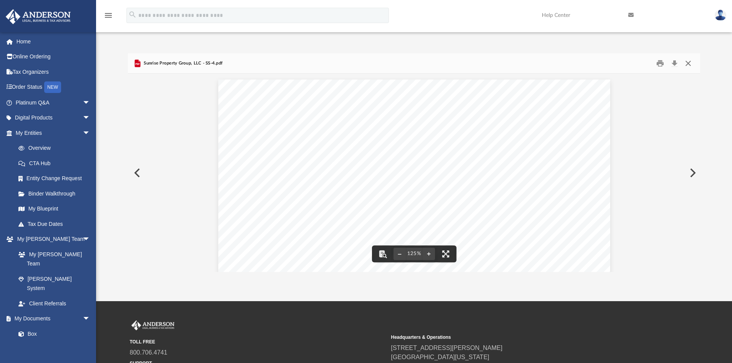
click at [689, 66] on button "Close" at bounding box center [688, 64] width 14 height 12
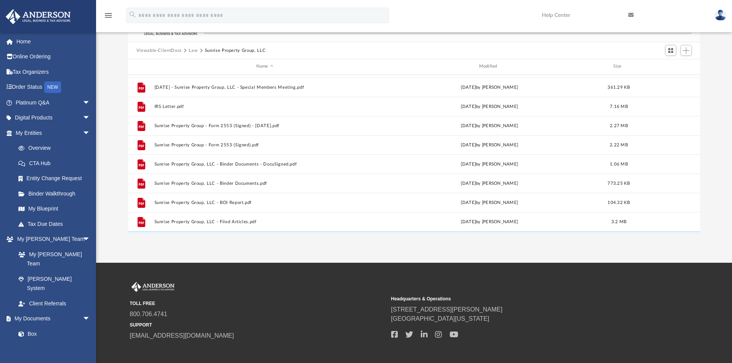
scroll to position [14, 0]
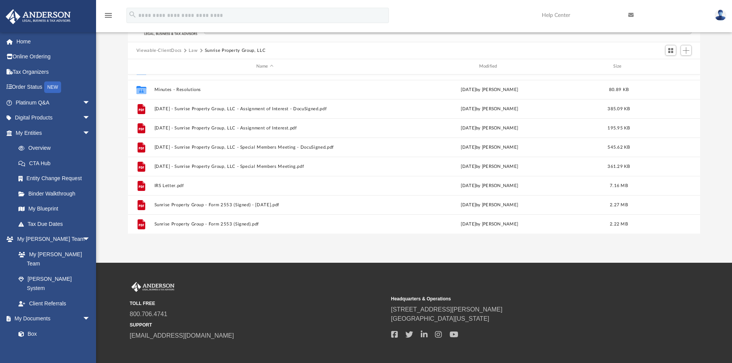
click at [191, 50] on button "Law" at bounding box center [193, 50] width 9 height 7
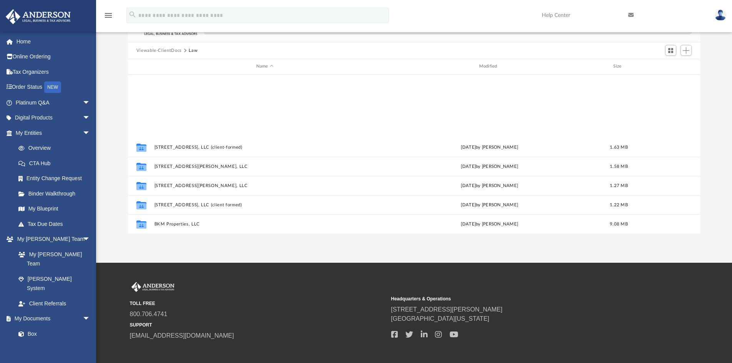
scroll to position [110, 0]
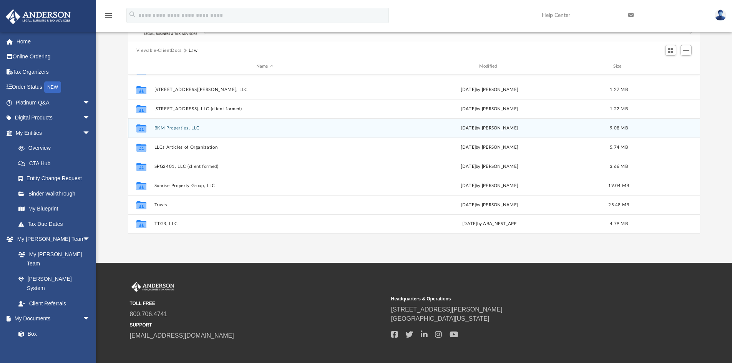
click at [181, 129] on button "BKM Properties, LLC" at bounding box center [264, 128] width 221 height 5
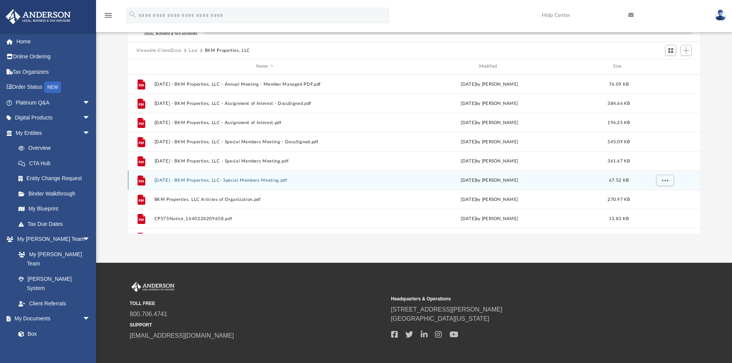
scroll to position [14, 0]
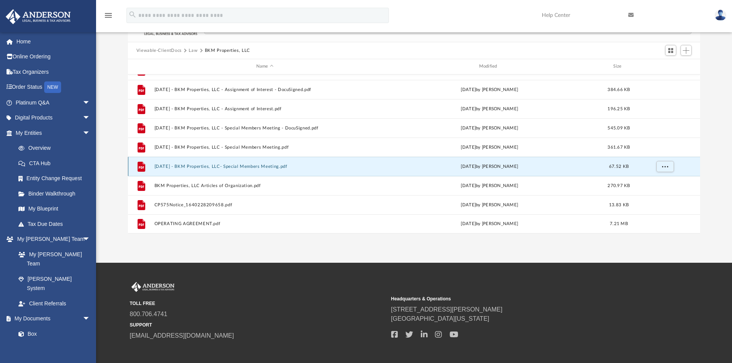
click at [215, 167] on button "2025.04.28 - BKM Properties, LLC- Special Members Meeting.pdf" at bounding box center [264, 166] width 221 height 5
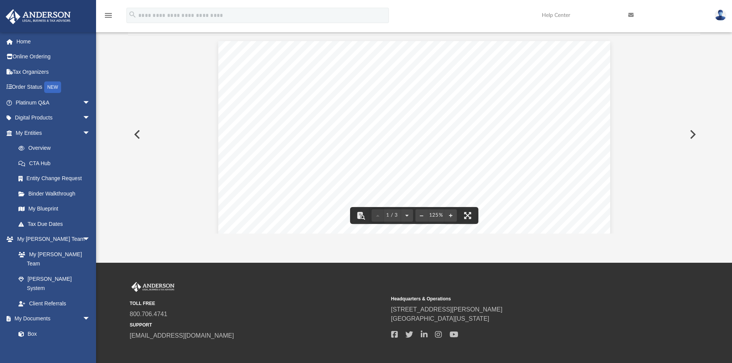
scroll to position [0, 0]
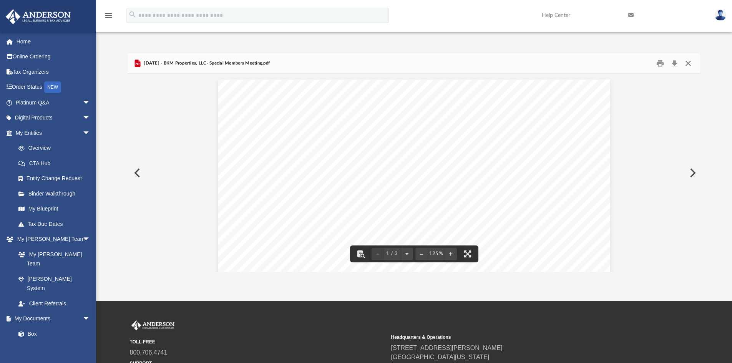
click at [689, 63] on button "Close" at bounding box center [688, 64] width 14 height 12
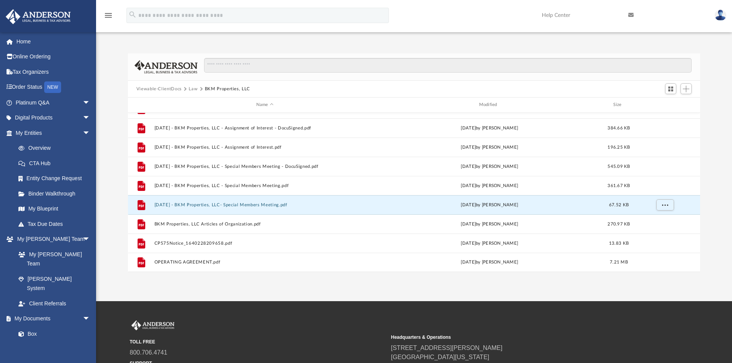
click at [190, 89] on button "Law" at bounding box center [193, 89] width 9 height 7
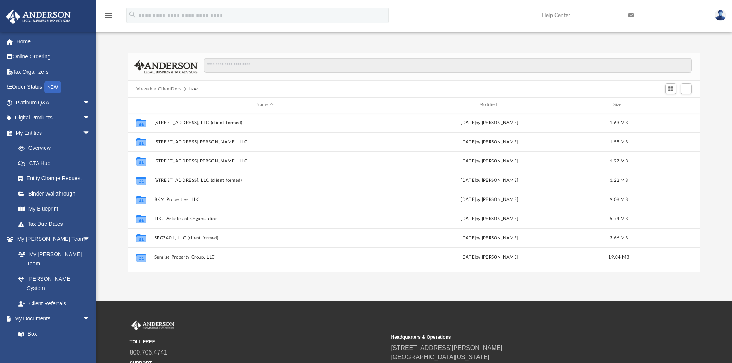
scroll to position [110, 0]
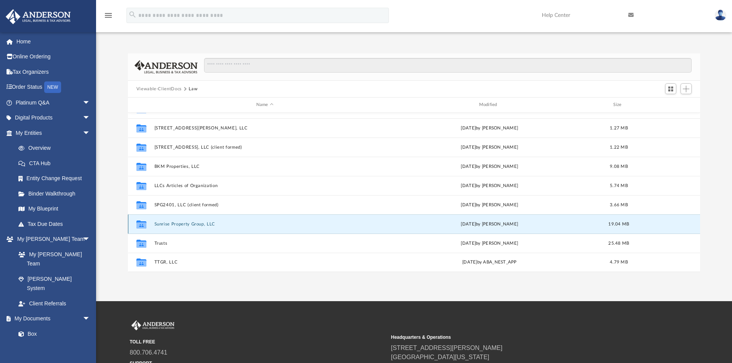
click at [192, 223] on button "Sunrise Property Group, LLC" at bounding box center [264, 224] width 221 height 5
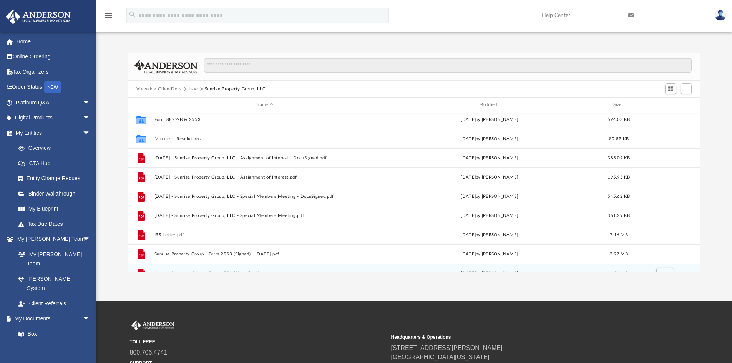
scroll to position [0, 0]
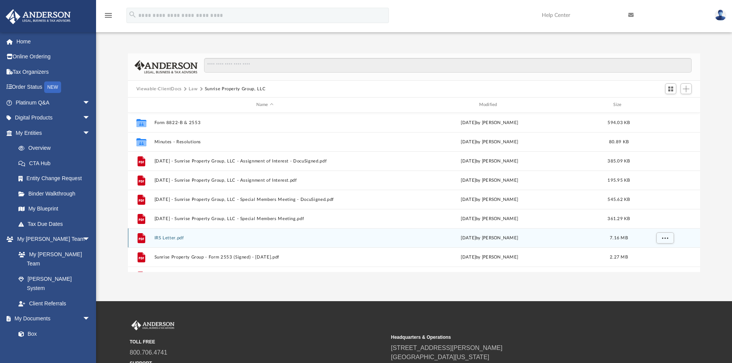
click at [170, 240] on button "IRS Letter.pdf" at bounding box center [264, 237] width 221 height 5
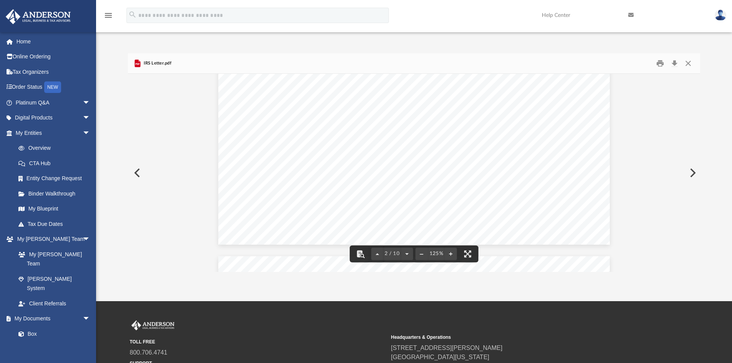
scroll to position [1152, 0]
click at [687, 66] on button "Close" at bounding box center [688, 64] width 14 height 12
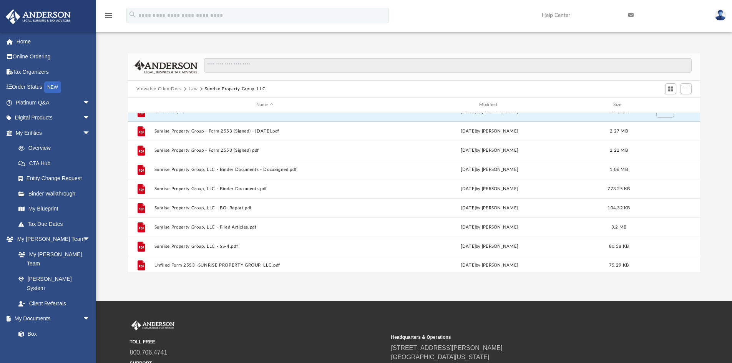
scroll to position [129, 0]
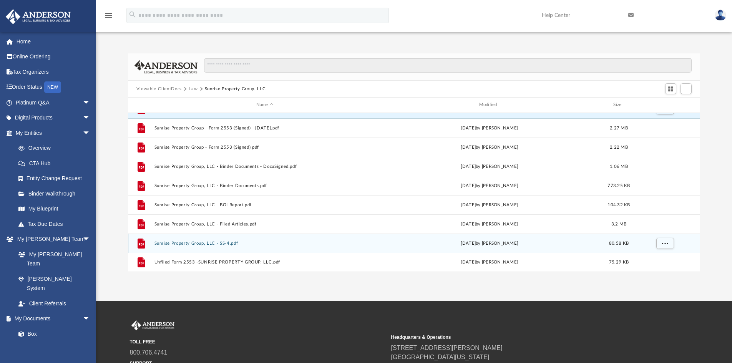
click at [227, 246] on button "Sunrise Property Group, LLC - SS-4.pdf" at bounding box center [264, 243] width 221 height 5
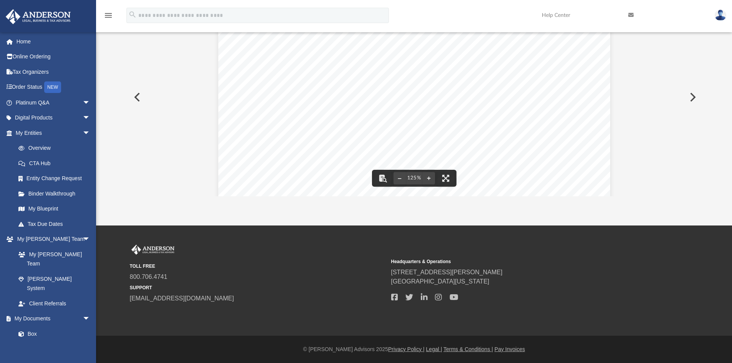
scroll to position [0, 0]
click at [22, 131] on link "My Entities arrow_drop_down" at bounding box center [53, 132] width 96 height 15
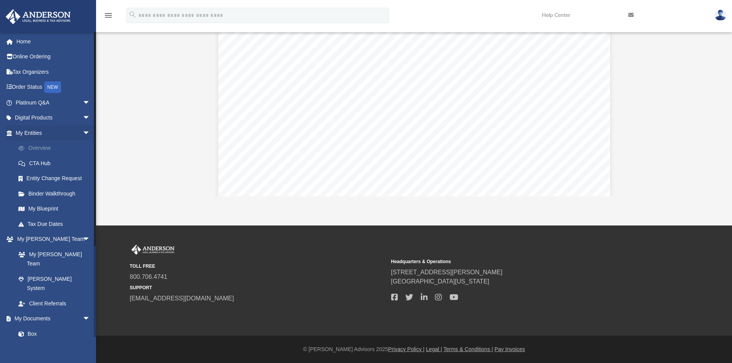
click at [42, 146] on link "Overview" at bounding box center [56, 148] width 91 height 15
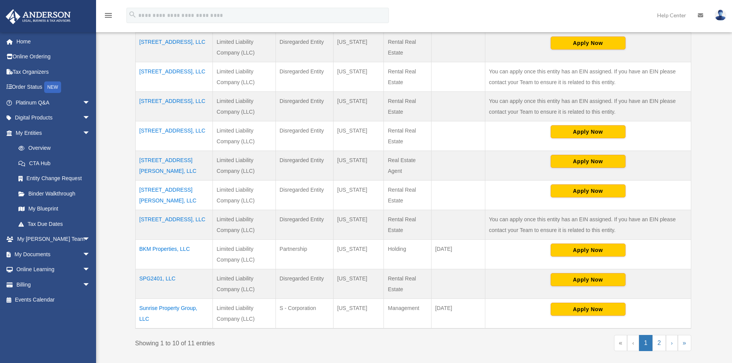
scroll to position [192, 0]
